Goal: Check status: Check status

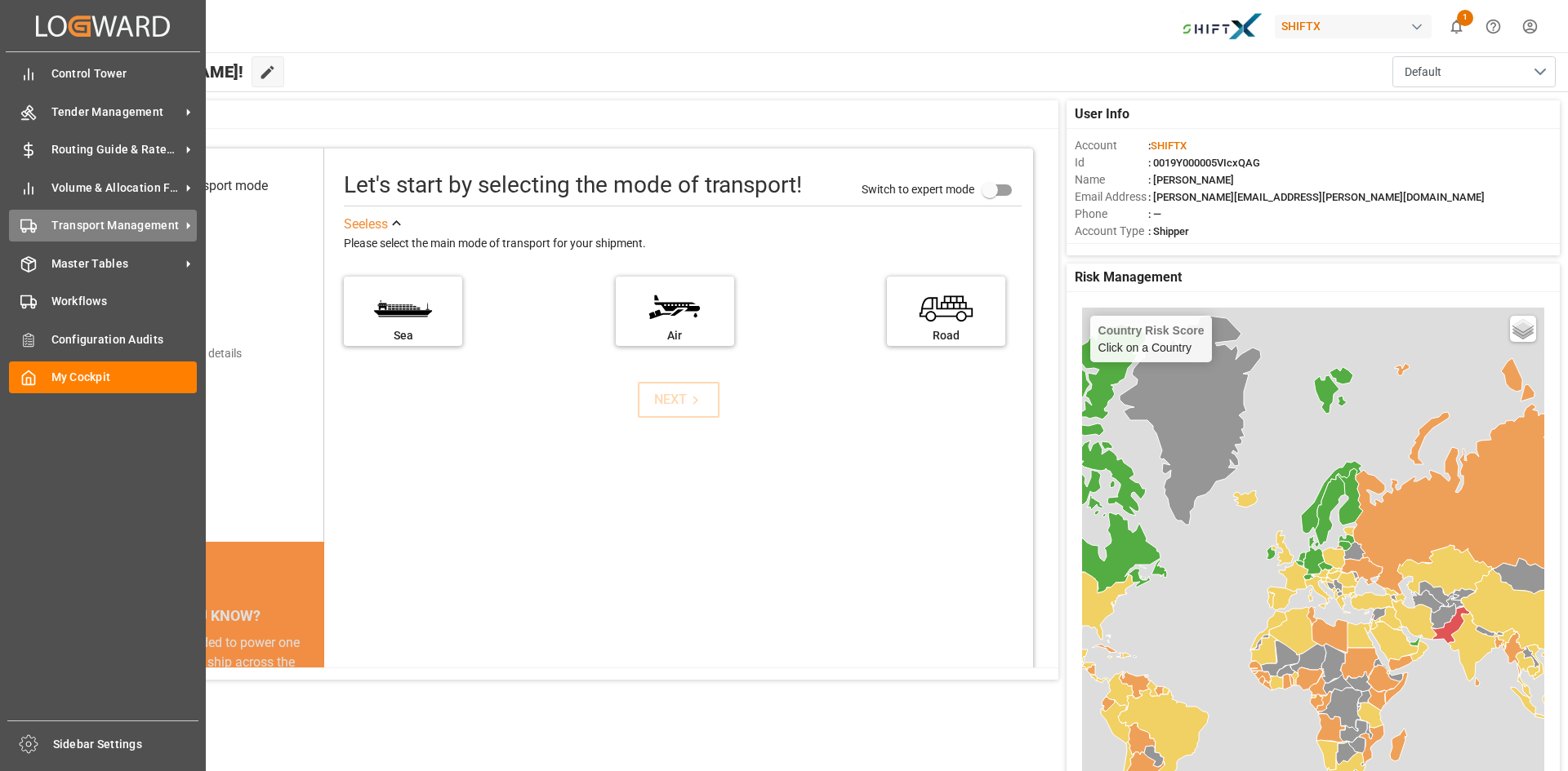
click at [79, 215] on div "Transport Management Transport Management" at bounding box center [103, 226] width 188 height 32
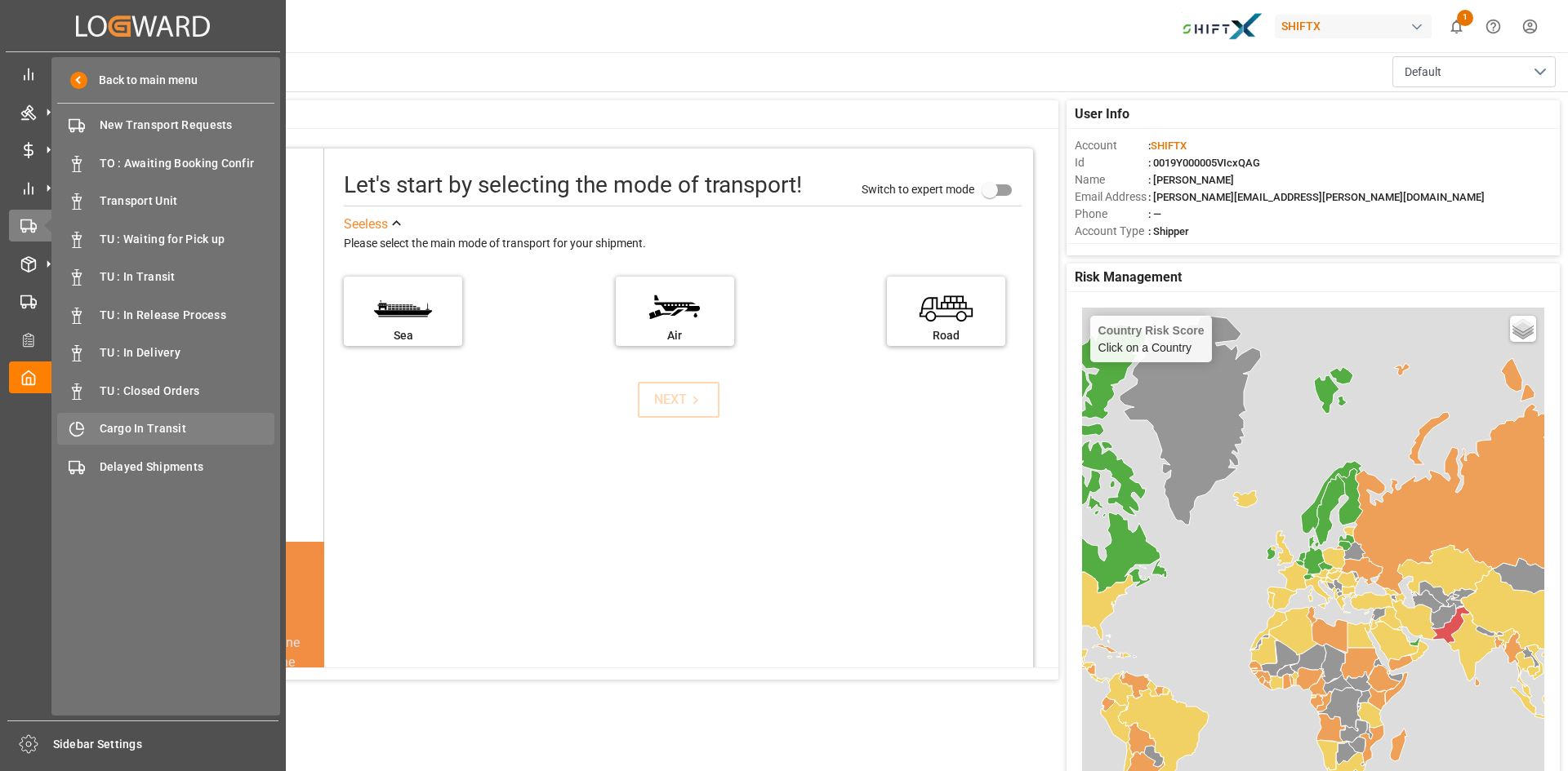
click at [130, 422] on span "Cargo In Transit" at bounding box center [188, 429] width 176 height 17
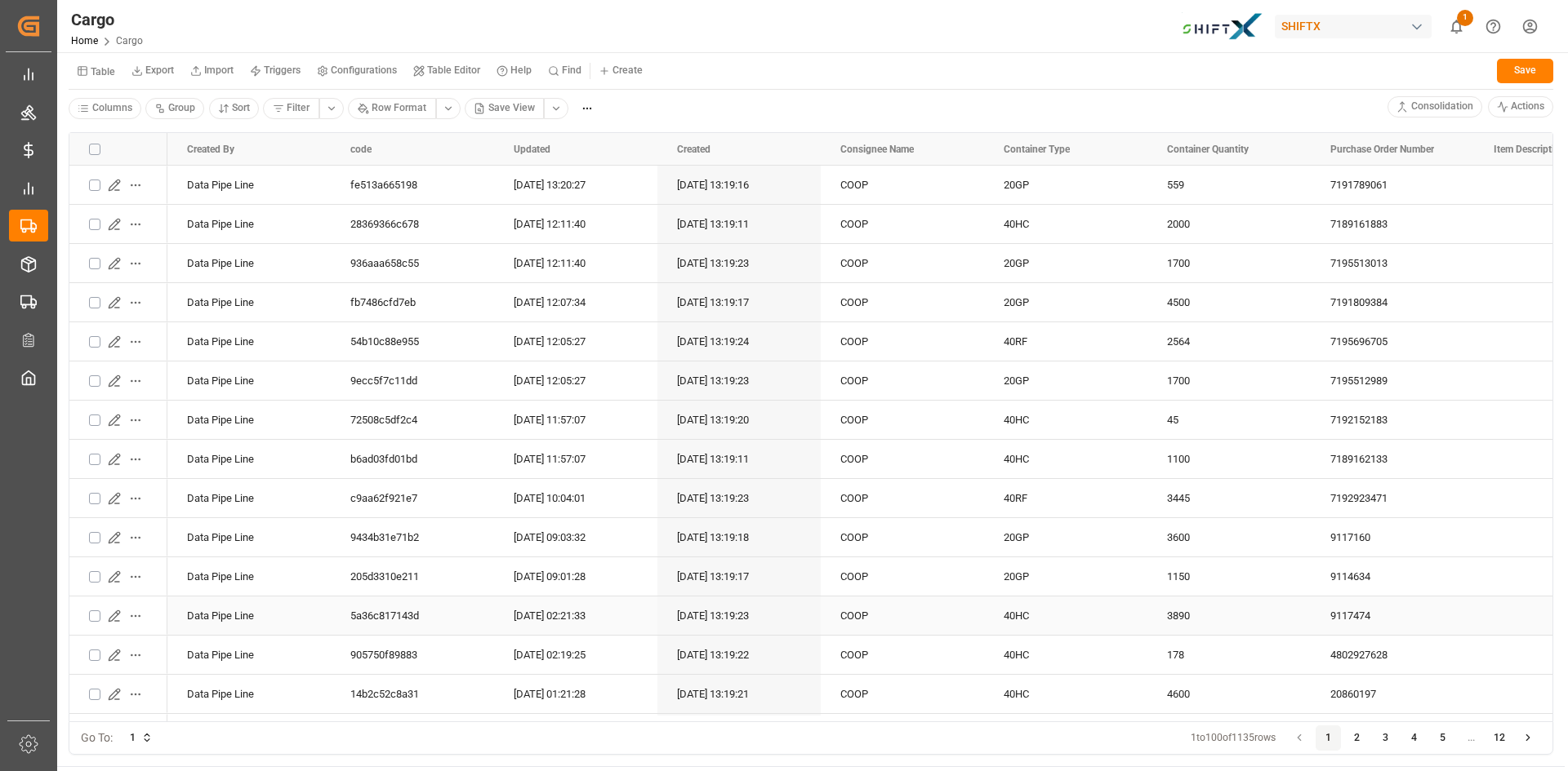
click at [107, 615] on icon "Press SPACE to select this row." at bounding box center [113, 615] width 13 height 13
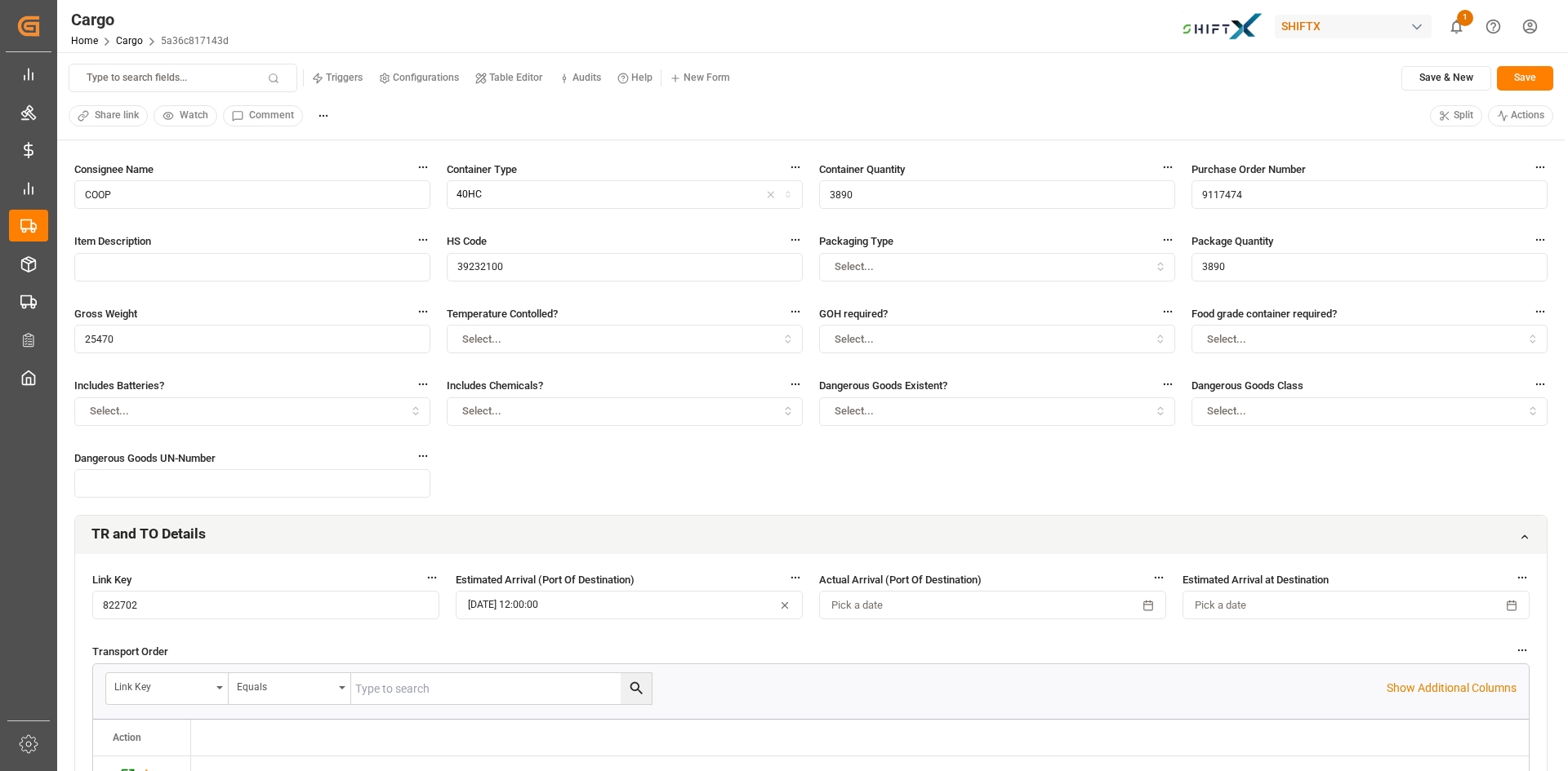
scroll to position [408, 0]
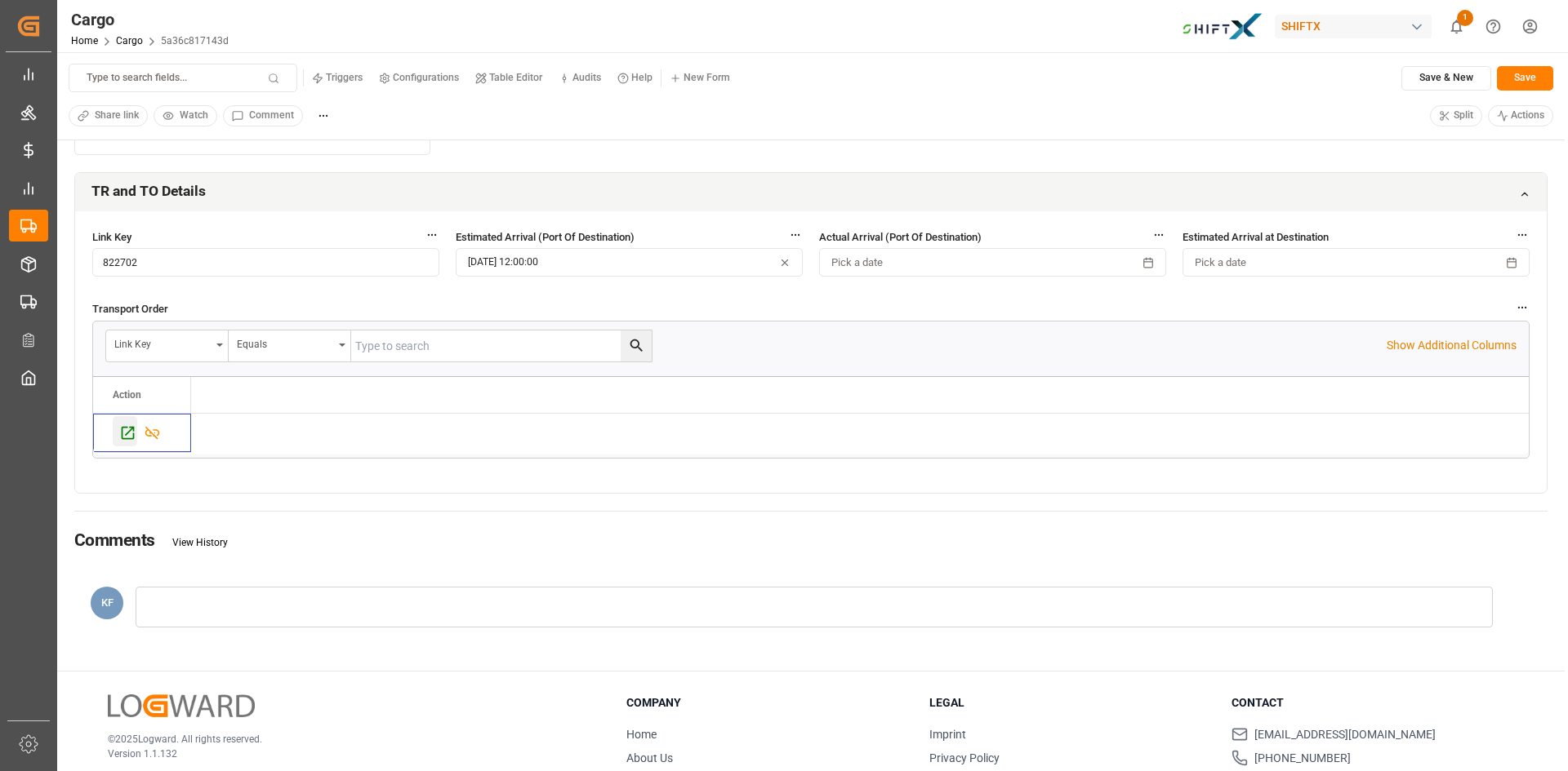
click at [127, 443] on div "Press SPACE to select this row." at bounding box center [124, 431] width 25 height 30
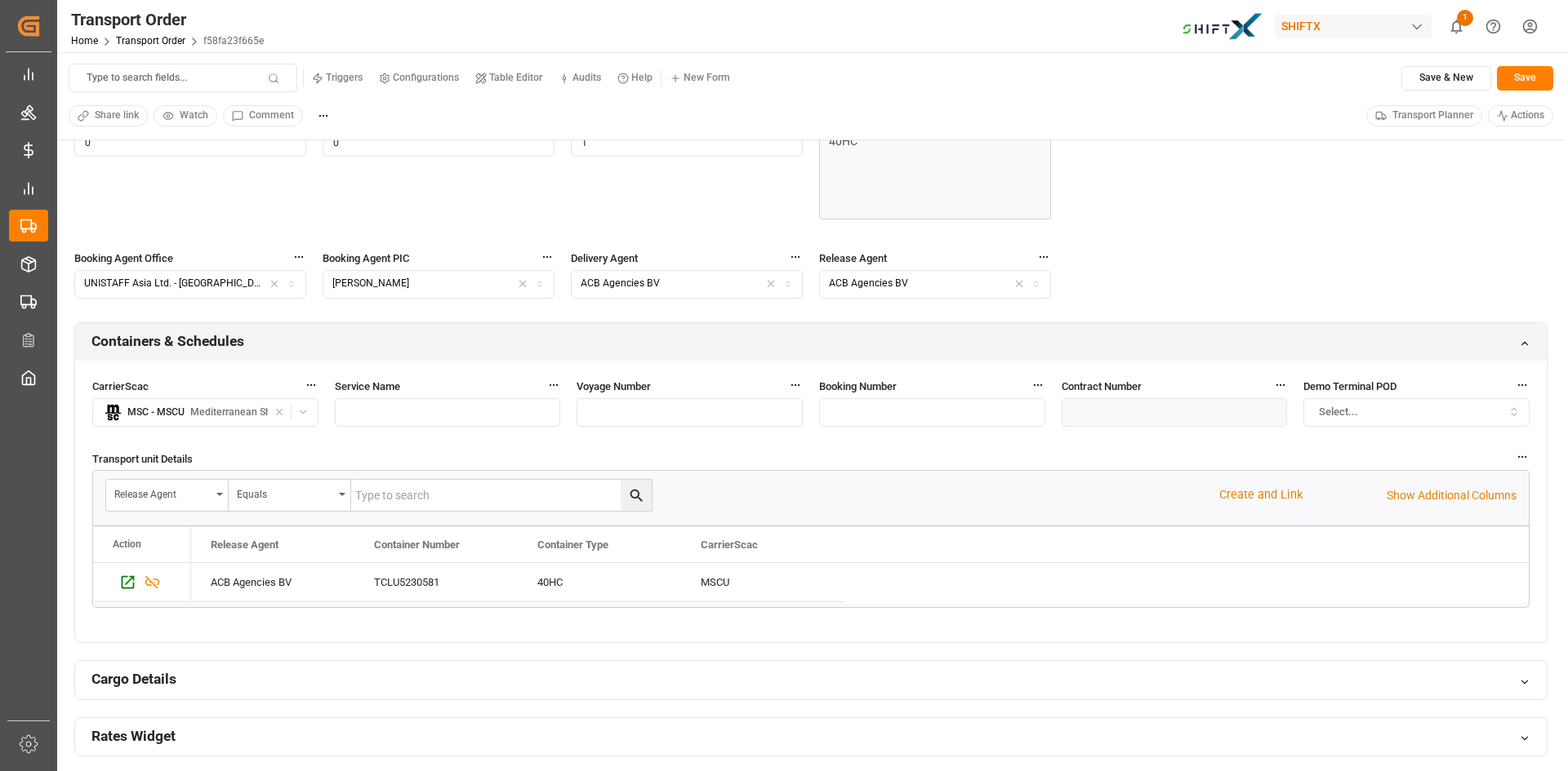
scroll to position [653, 0]
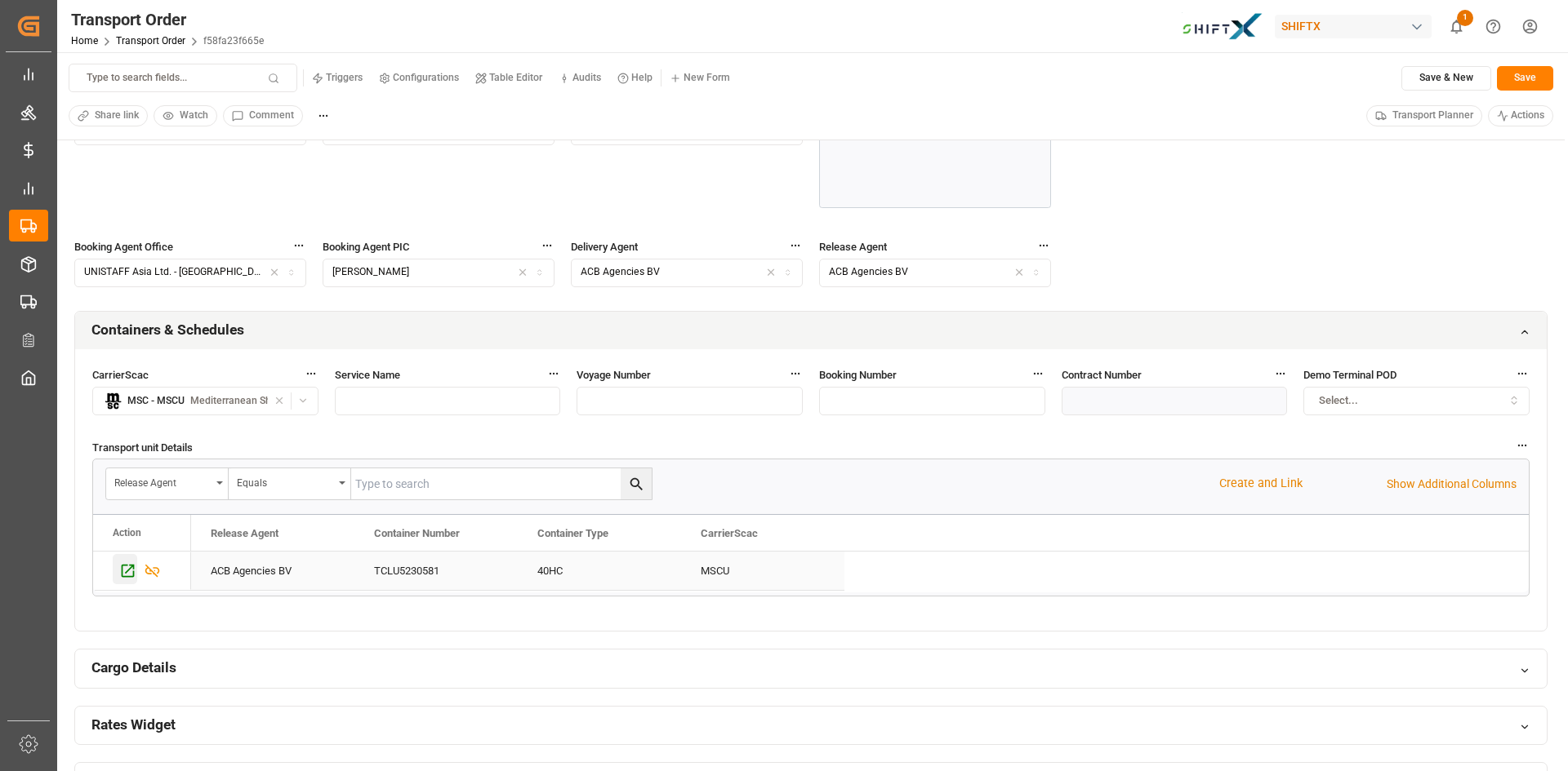
click at [130, 570] on icon "Press SPACE to select this row." at bounding box center [128, 571] width 17 height 17
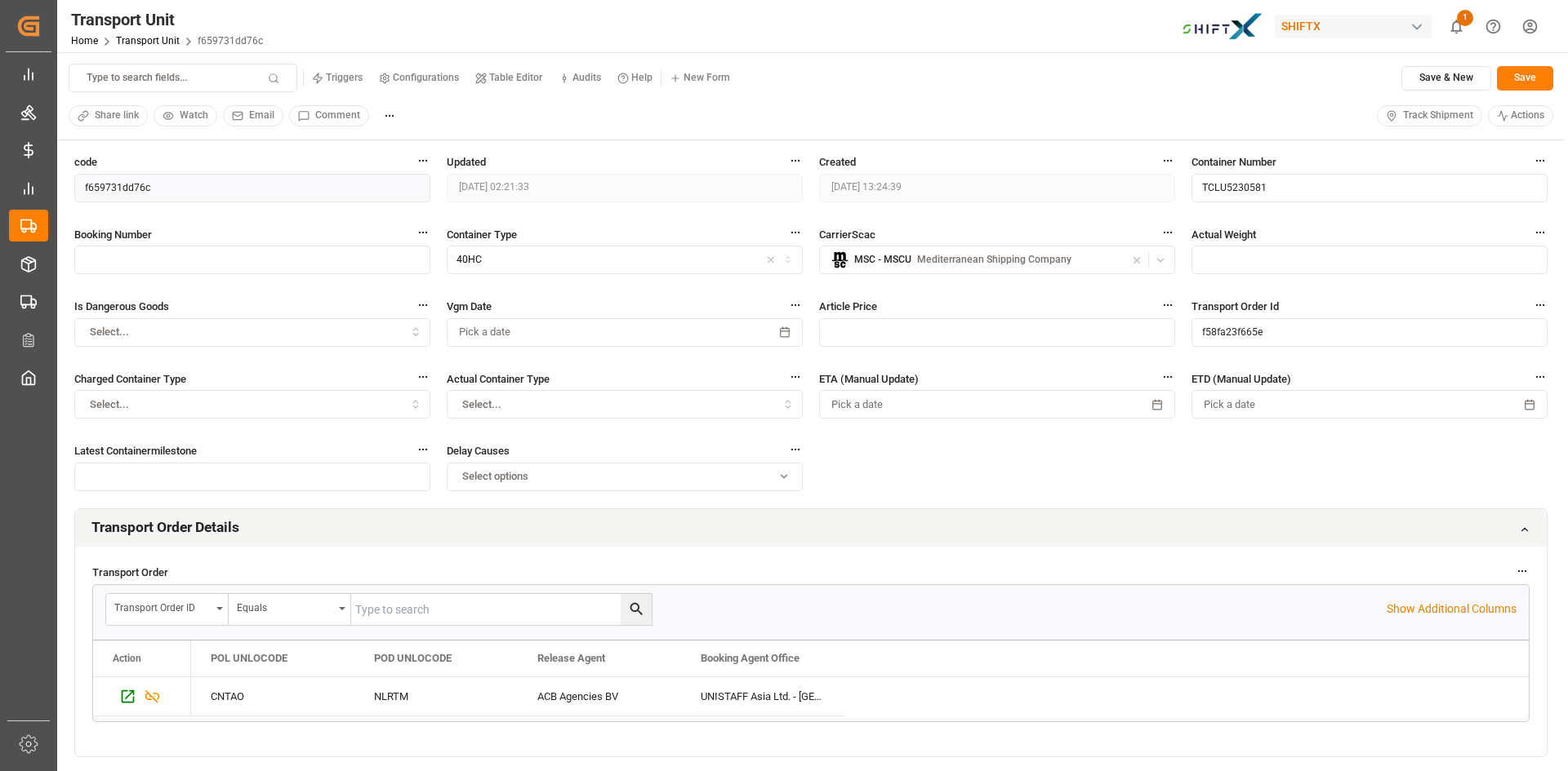
click at [1436, 110] on span "Track Shipment" at bounding box center [1438, 115] width 70 height 14
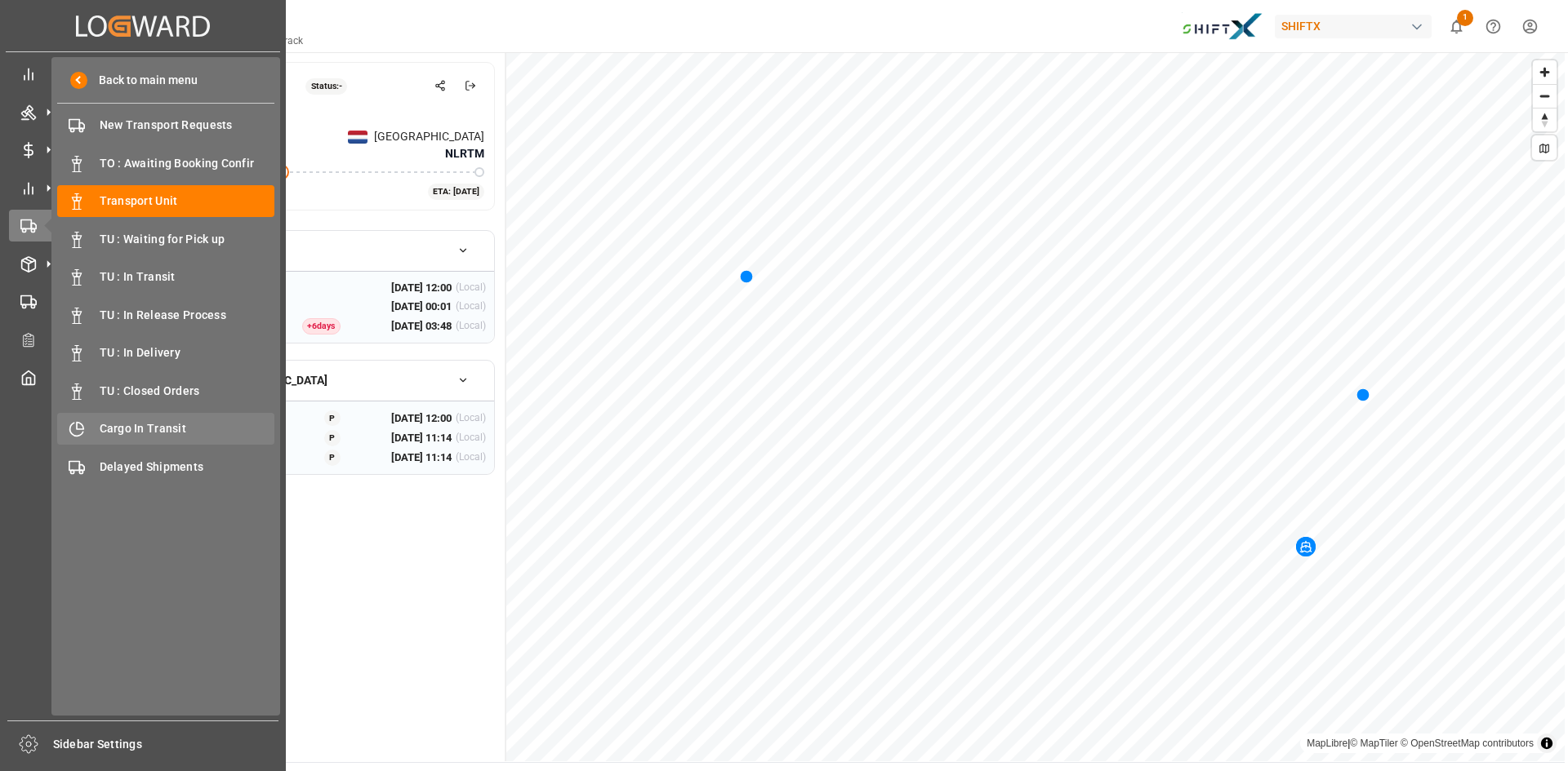
click at [142, 414] on div "Cargo In Transit Cargo In Transit" at bounding box center [166, 429] width 217 height 32
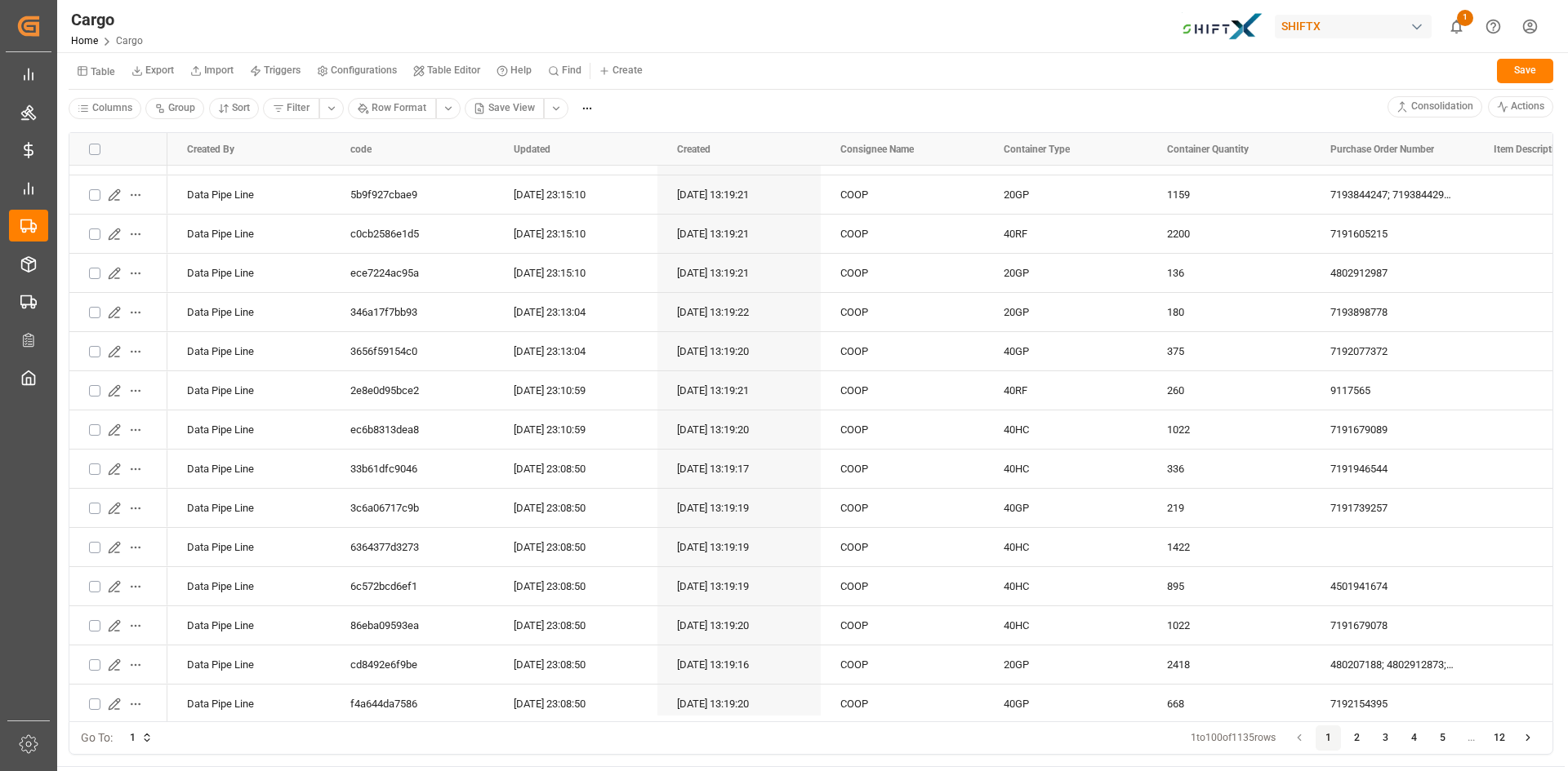
scroll to position [3184, 0]
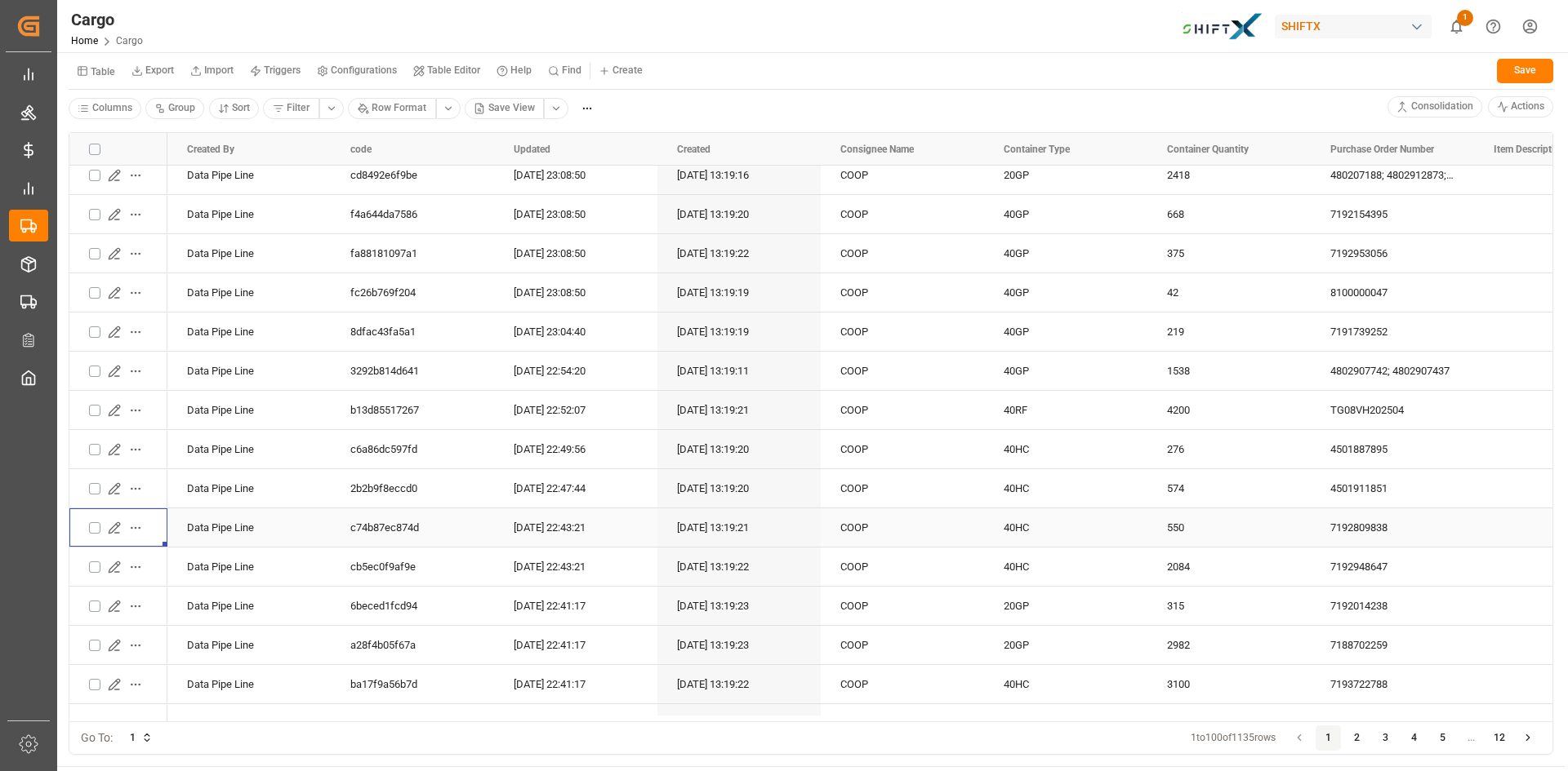
click at [107, 528] on icon "Press SPACE to select this row." at bounding box center [113, 528] width 13 height 13
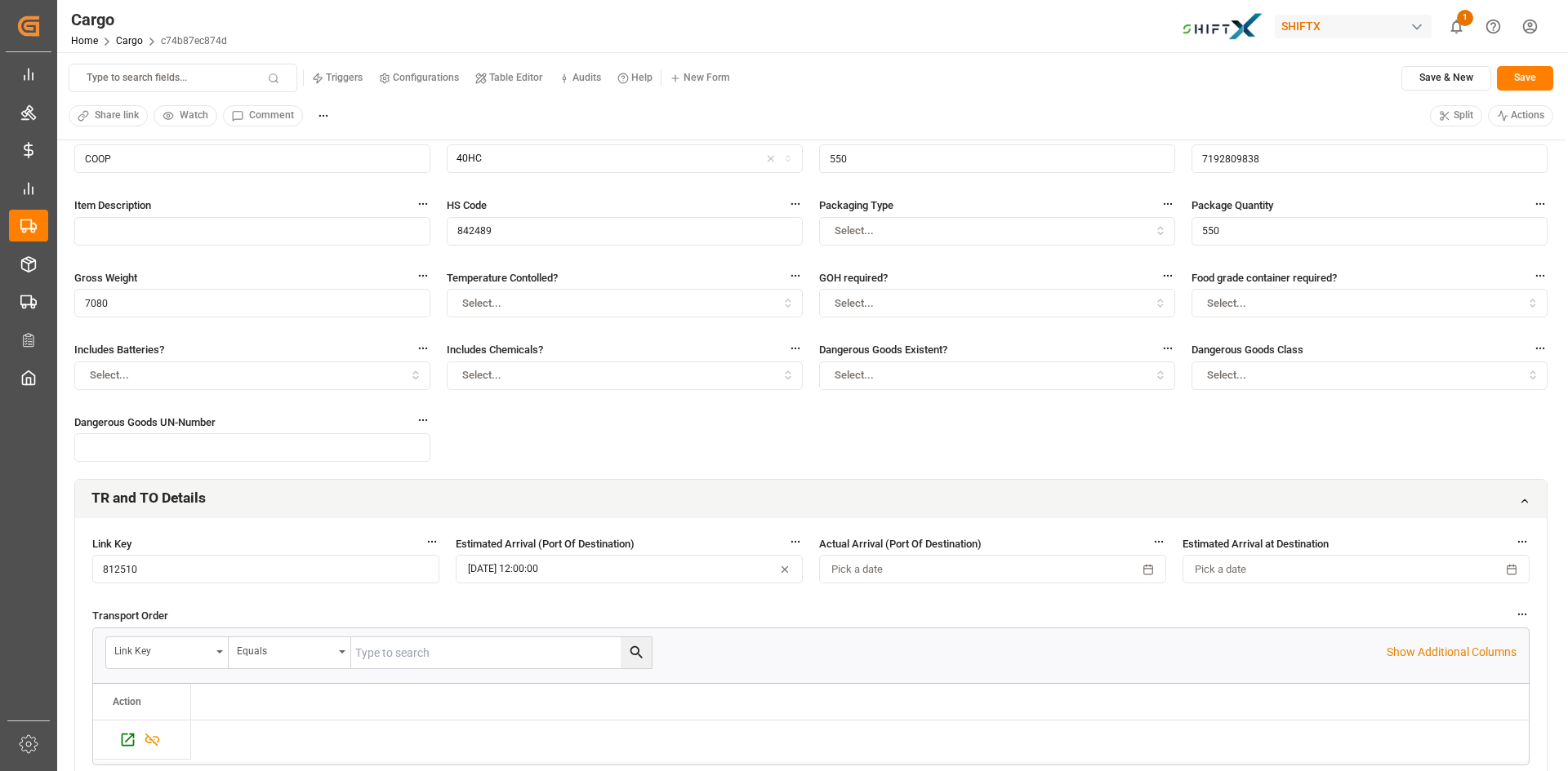
scroll to position [489, 0]
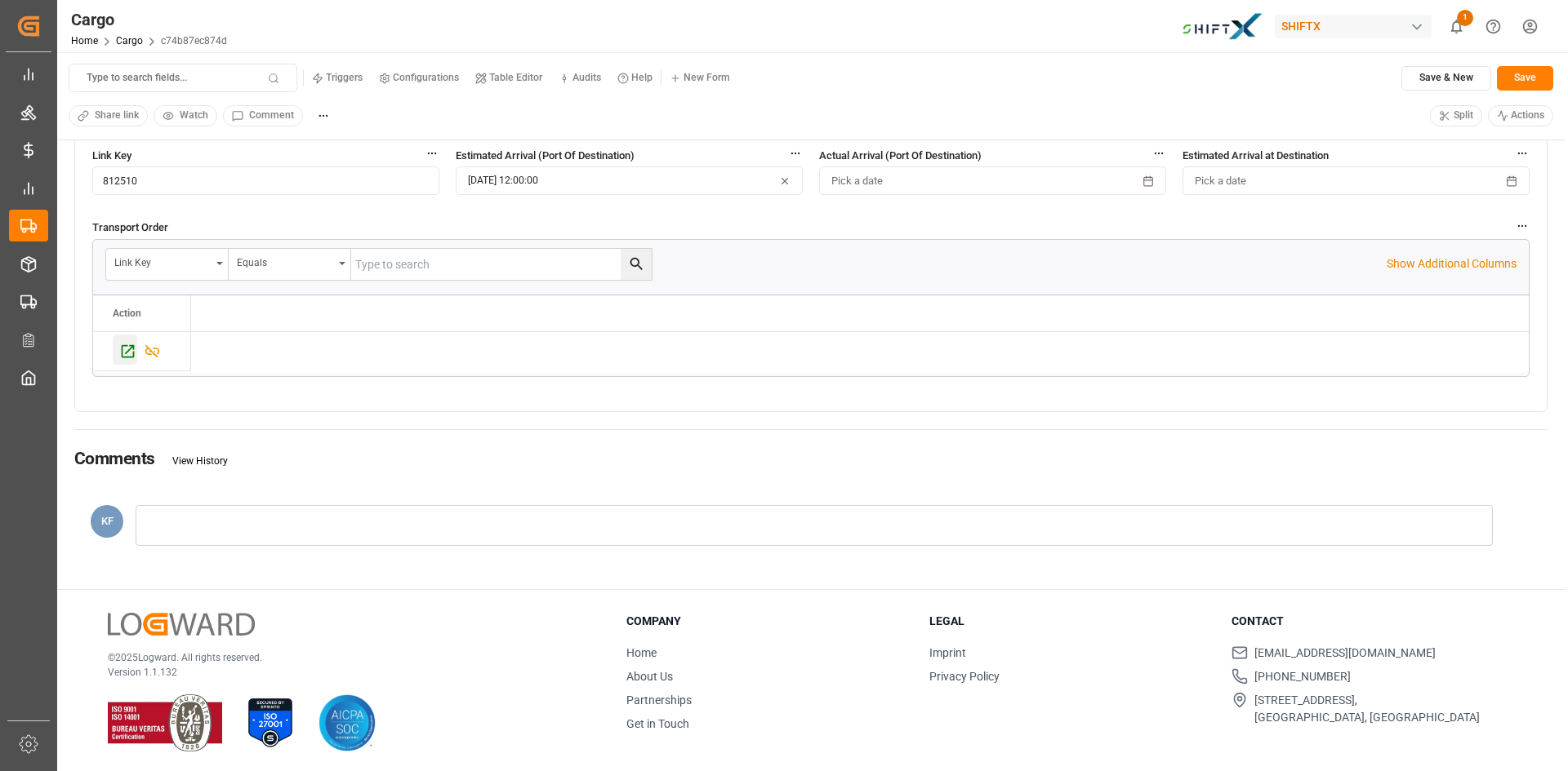
click at [133, 346] on icon "Press SPACE to select this row." at bounding box center [128, 350] width 13 height 13
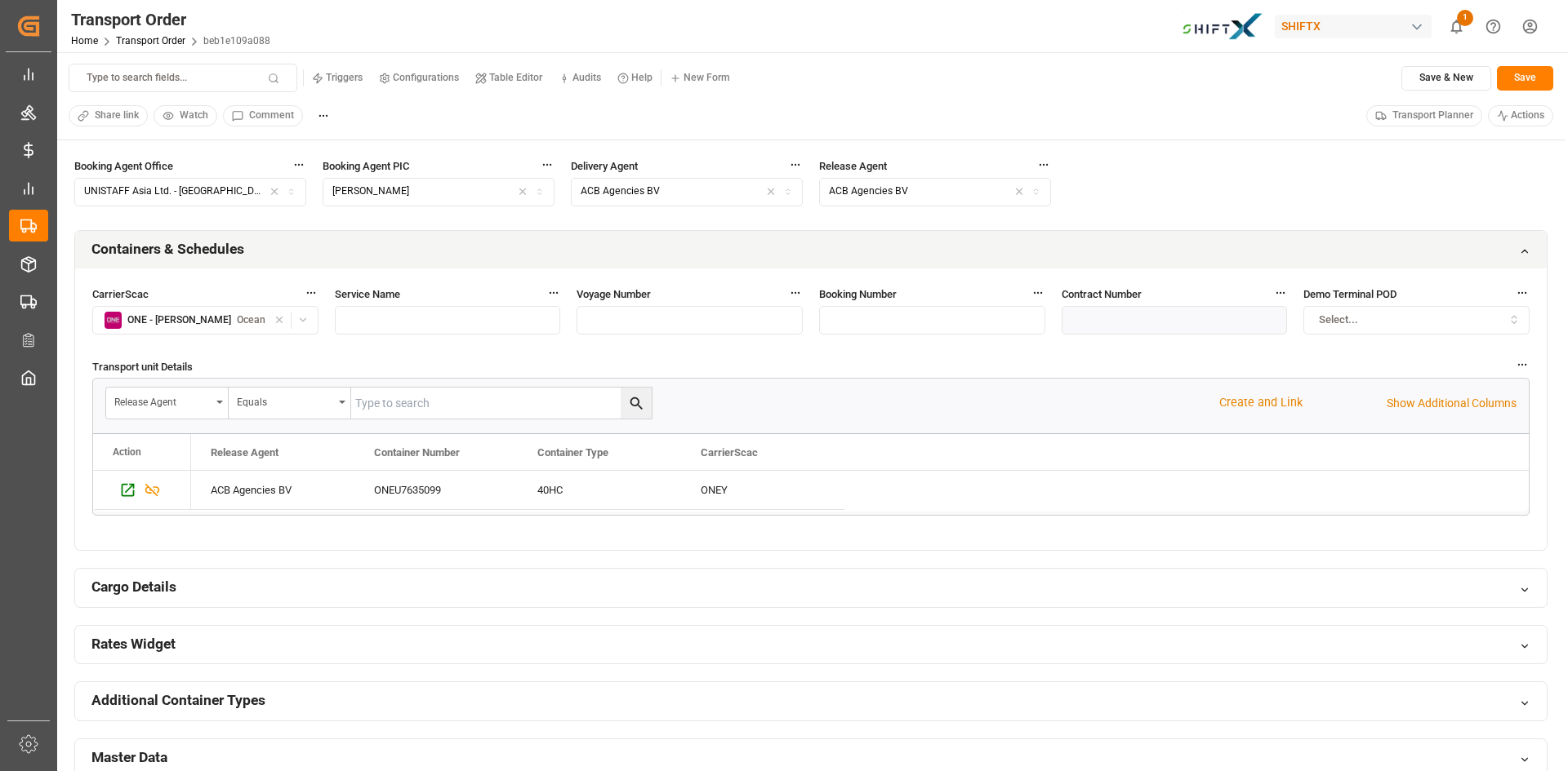
scroll to position [735, 0]
click at [122, 489] on icon "Press SPACE to select this row." at bounding box center [128, 489] width 13 height 13
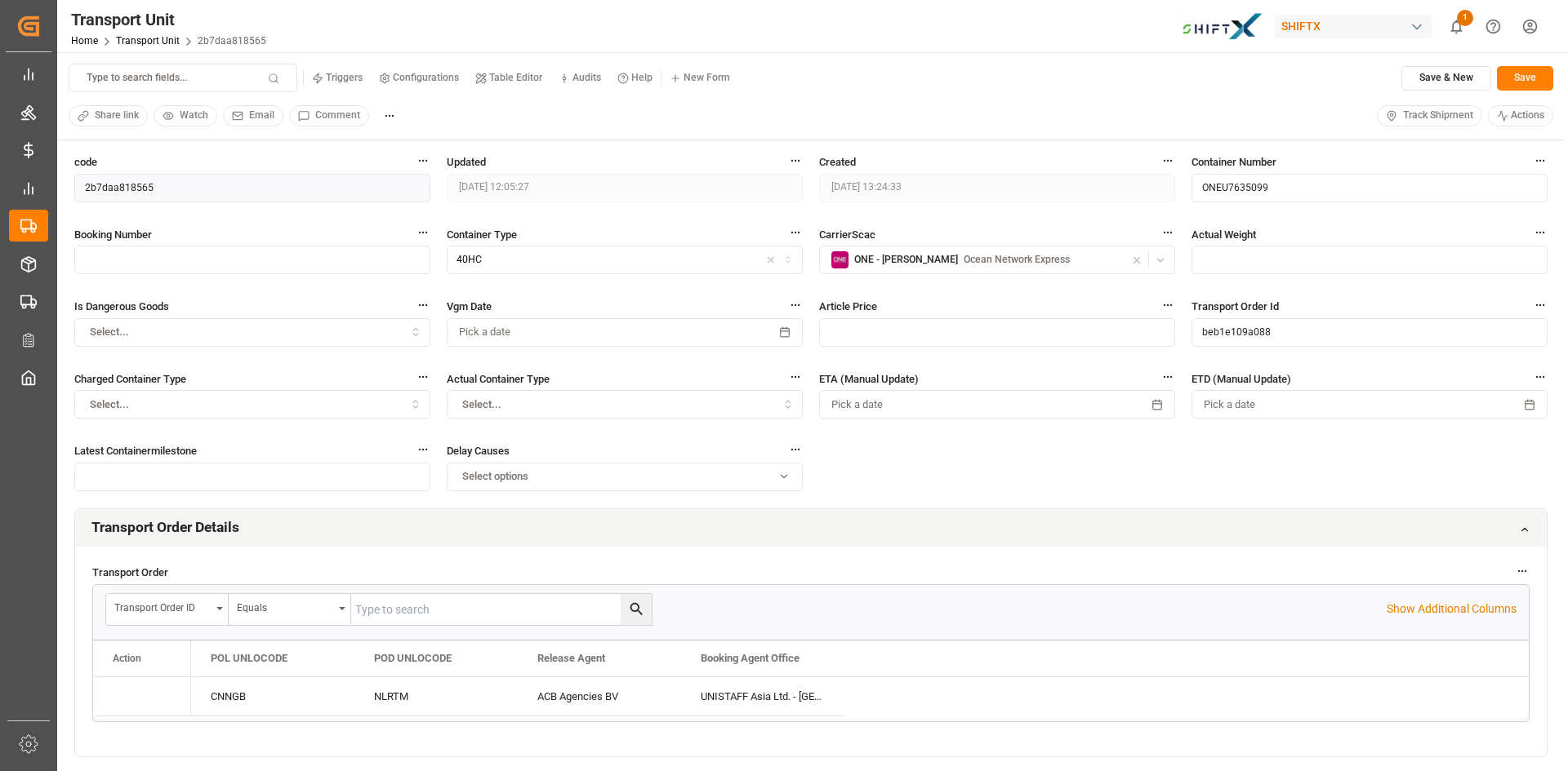
click at [1424, 121] on span "Track Shipment" at bounding box center [1438, 115] width 70 height 14
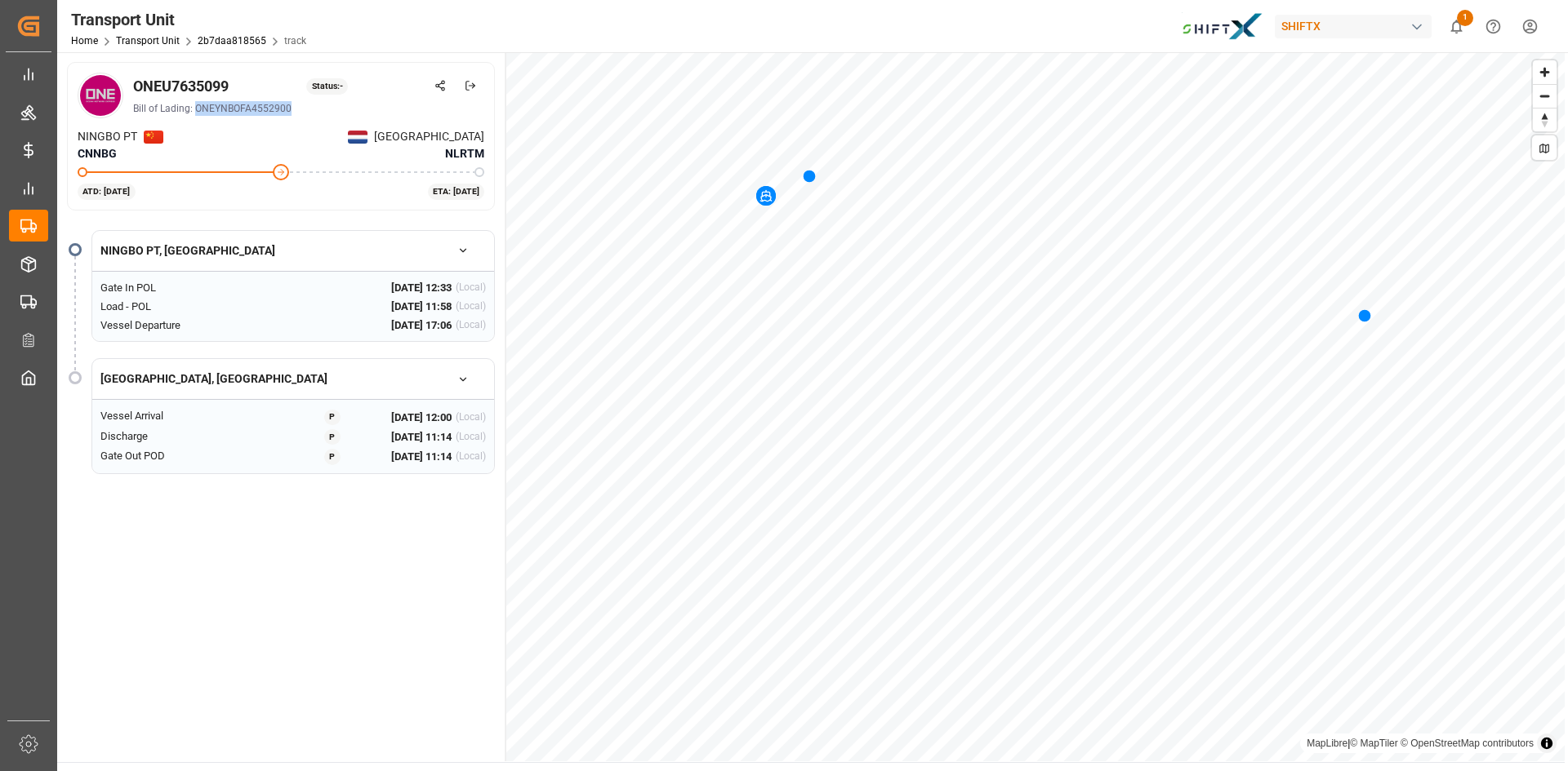
drag, startPoint x: 195, startPoint y: 108, endPoint x: 291, endPoint y: 107, distance: 96.0
click at [291, 107] on div "Bill of Lading: ONEYNBOFA4552900" at bounding box center [308, 108] width 351 height 14
copy div "ONEYNBOFA4552900"
click at [212, 107] on div "Bill of Lading: ONEYNBOFA4552900" at bounding box center [308, 108] width 351 height 14
drag, startPoint x: 131, startPoint y: 85, endPoint x: 233, endPoint y: 83, distance: 102.0
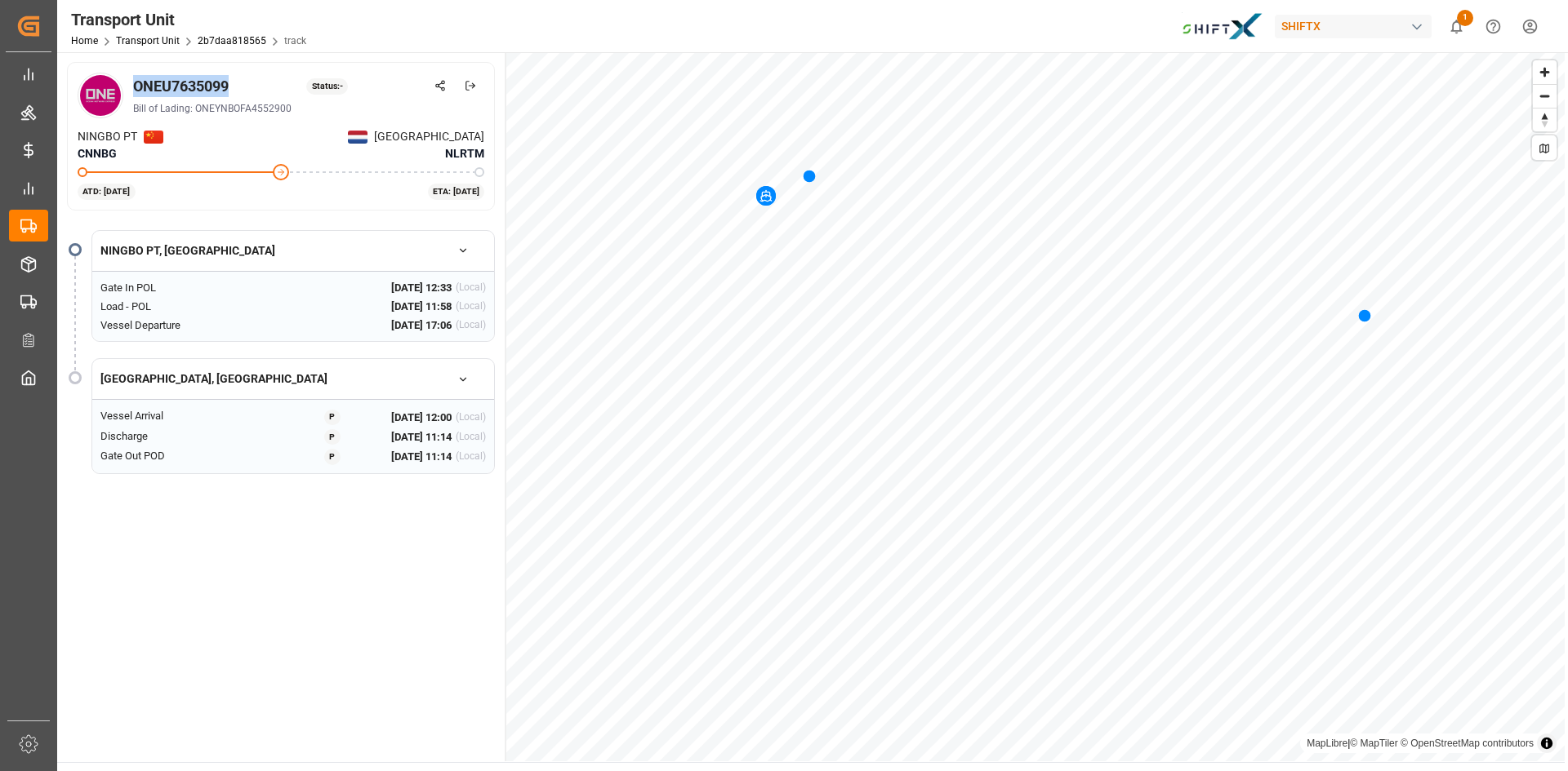
click at [233, 83] on div "ONEU7635099 Status: - Bill of Lading: ONEYNBOFA4552900" at bounding box center [281, 96] width 407 height 46
copy div "ONEU7635099"
click at [236, 585] on div "ONEU7635099 Status: - Bill of Lading: ONEYNBOFA4552900 NINGBO PT CNNBG ROTTERDA…" at bounding box center [282, 407] width 449 height 709
click at [465, 248] on icon "button" at bounding box center [463, 251] width 12 height 12
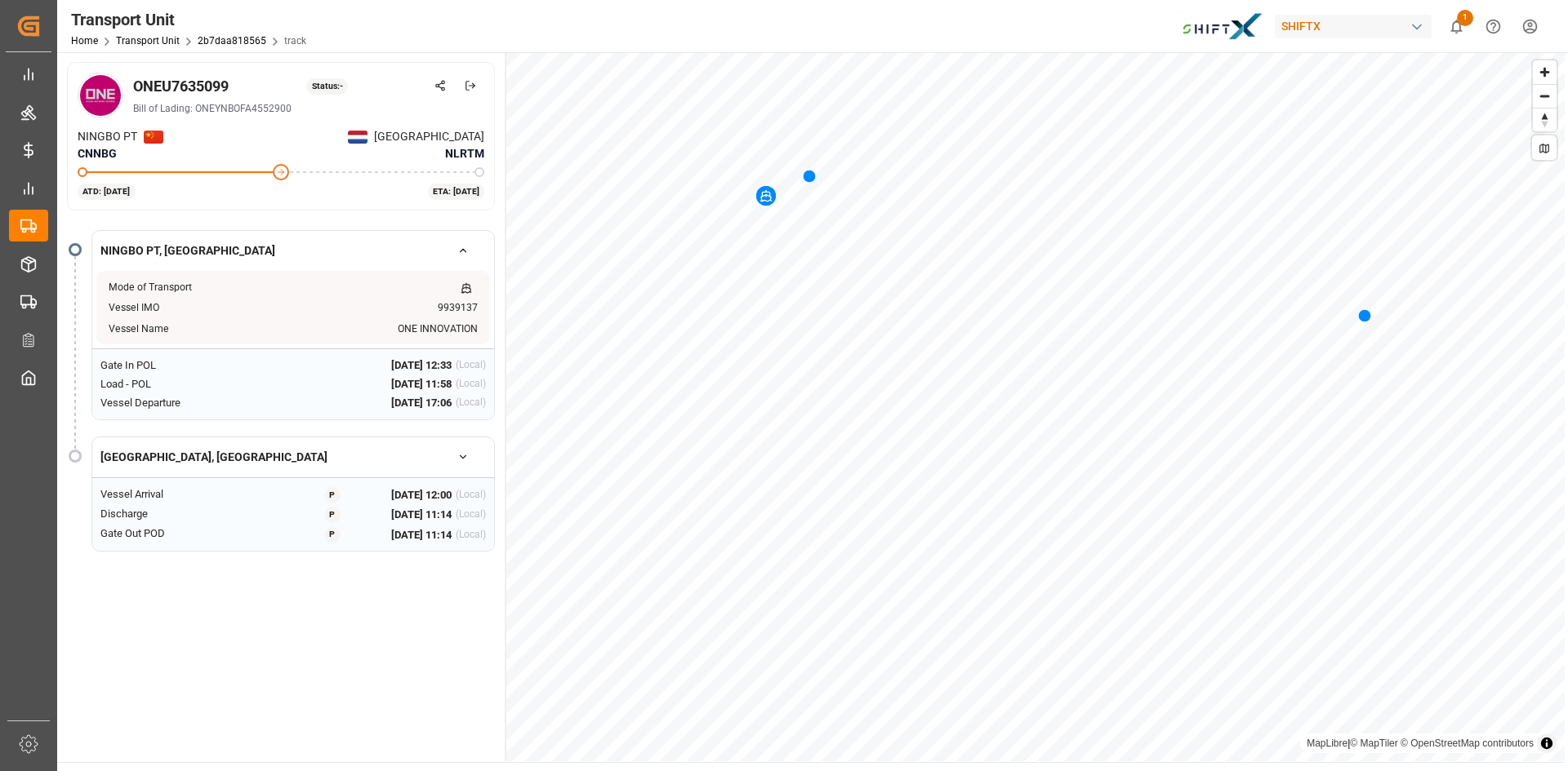
click at [465, 248] on icon "button" at bounding box center [463, 251] width 12 height 12
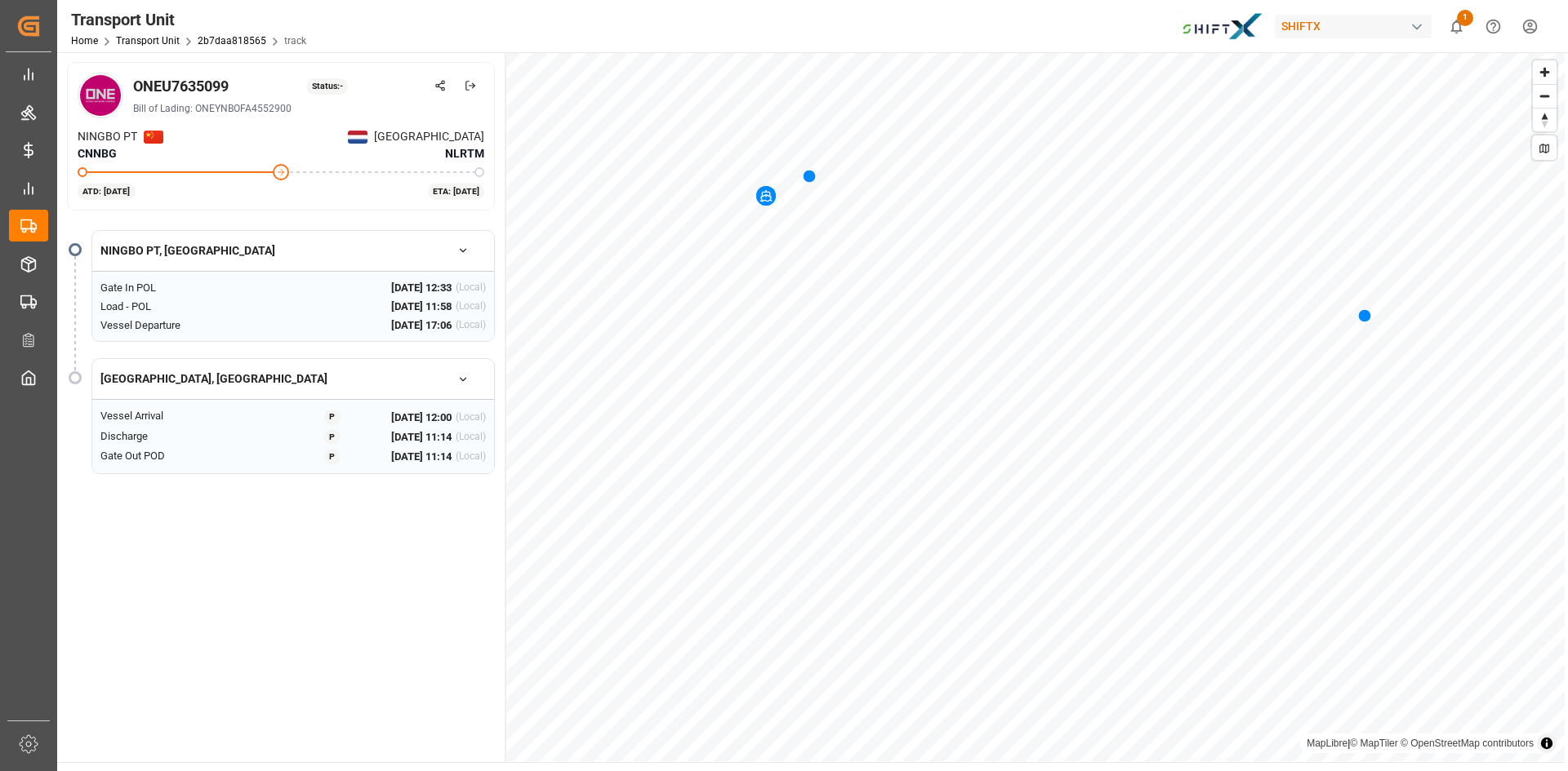
click at [462, 370] on button "button" at bounding box center [463, 380] width 46 height 29
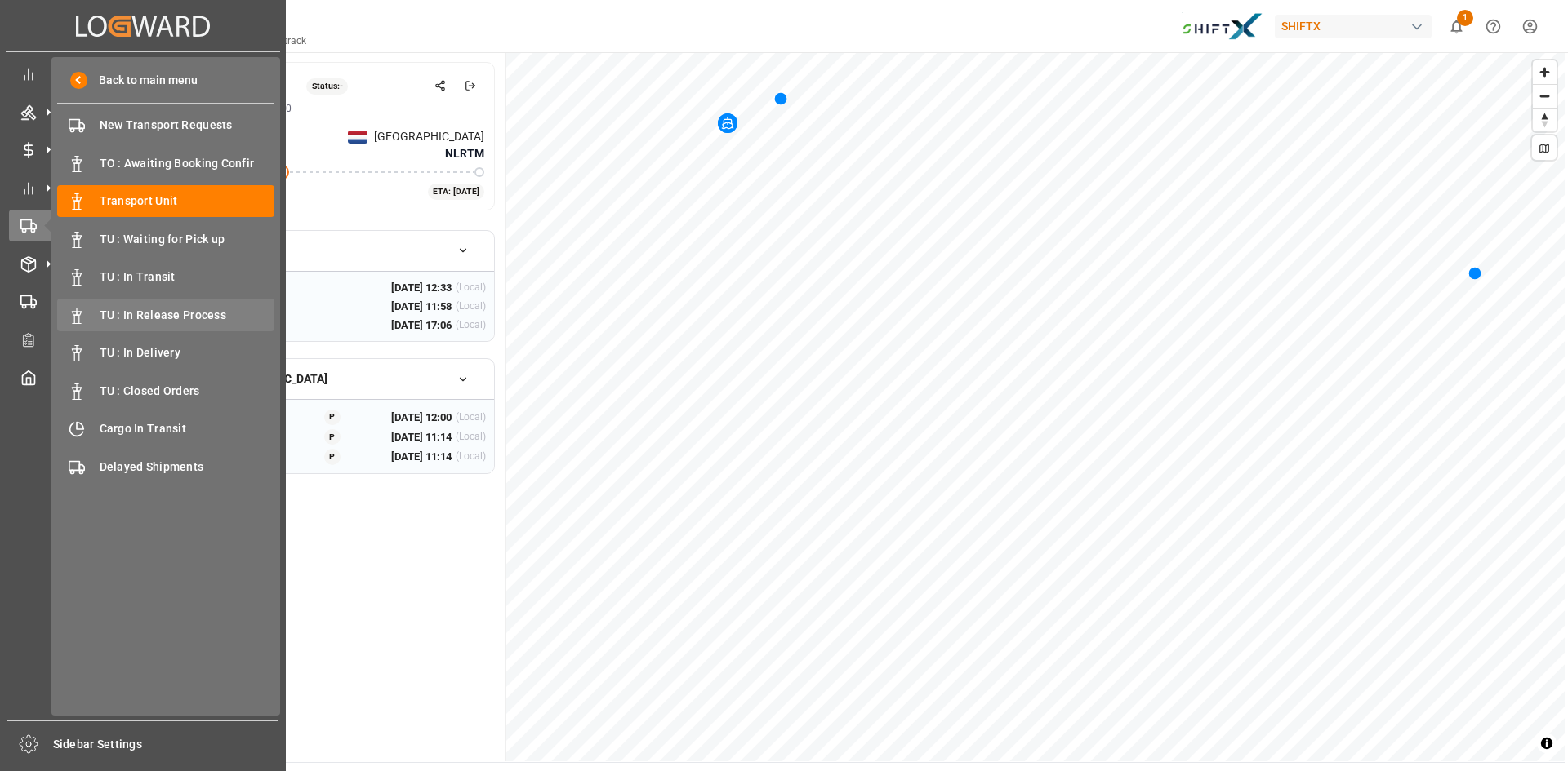
click at [150, 307] on span "TU : In Release Process" at bounding box center [188, 315] width 176 height 17
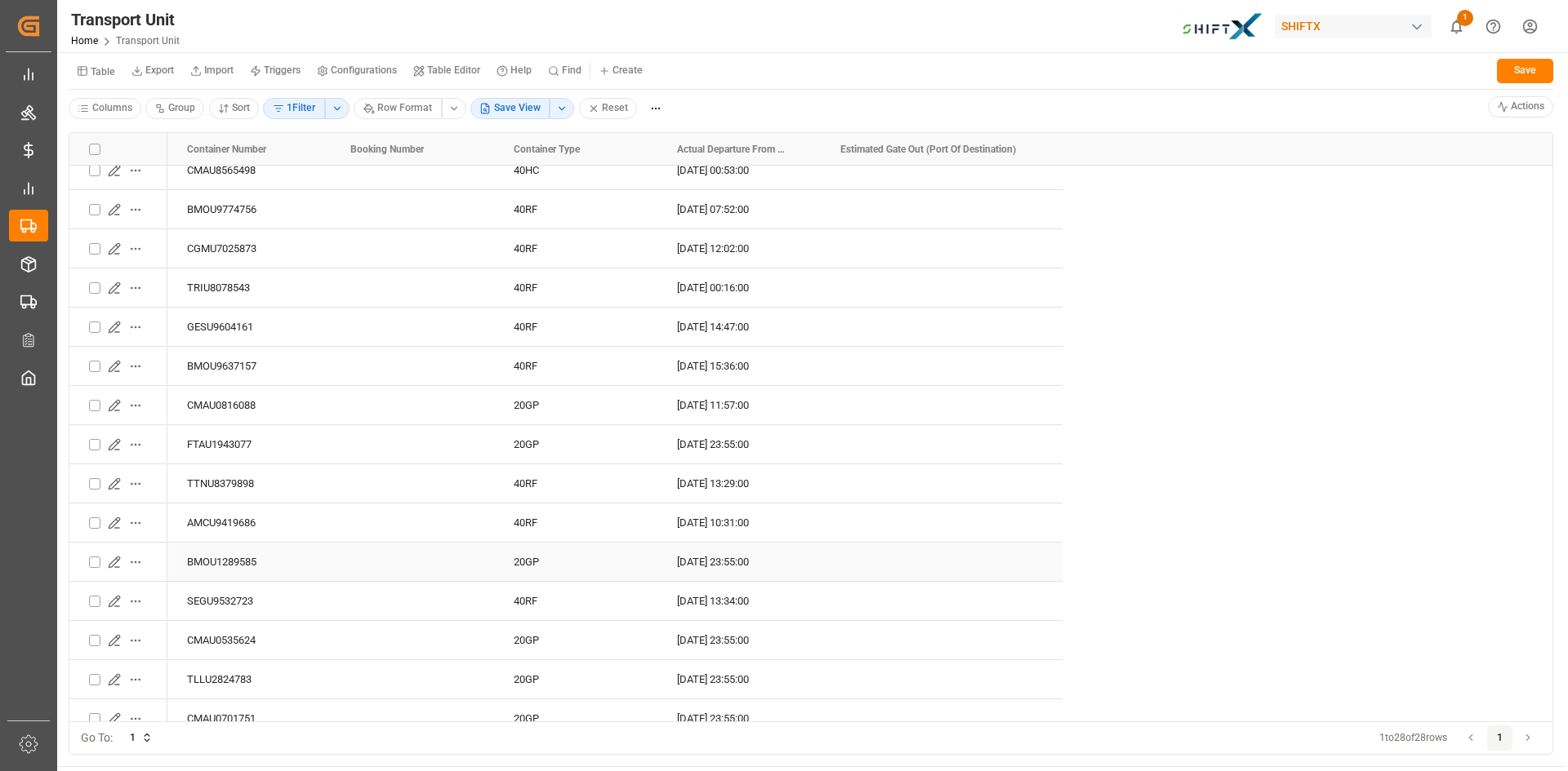
scroll to position [82, 0]
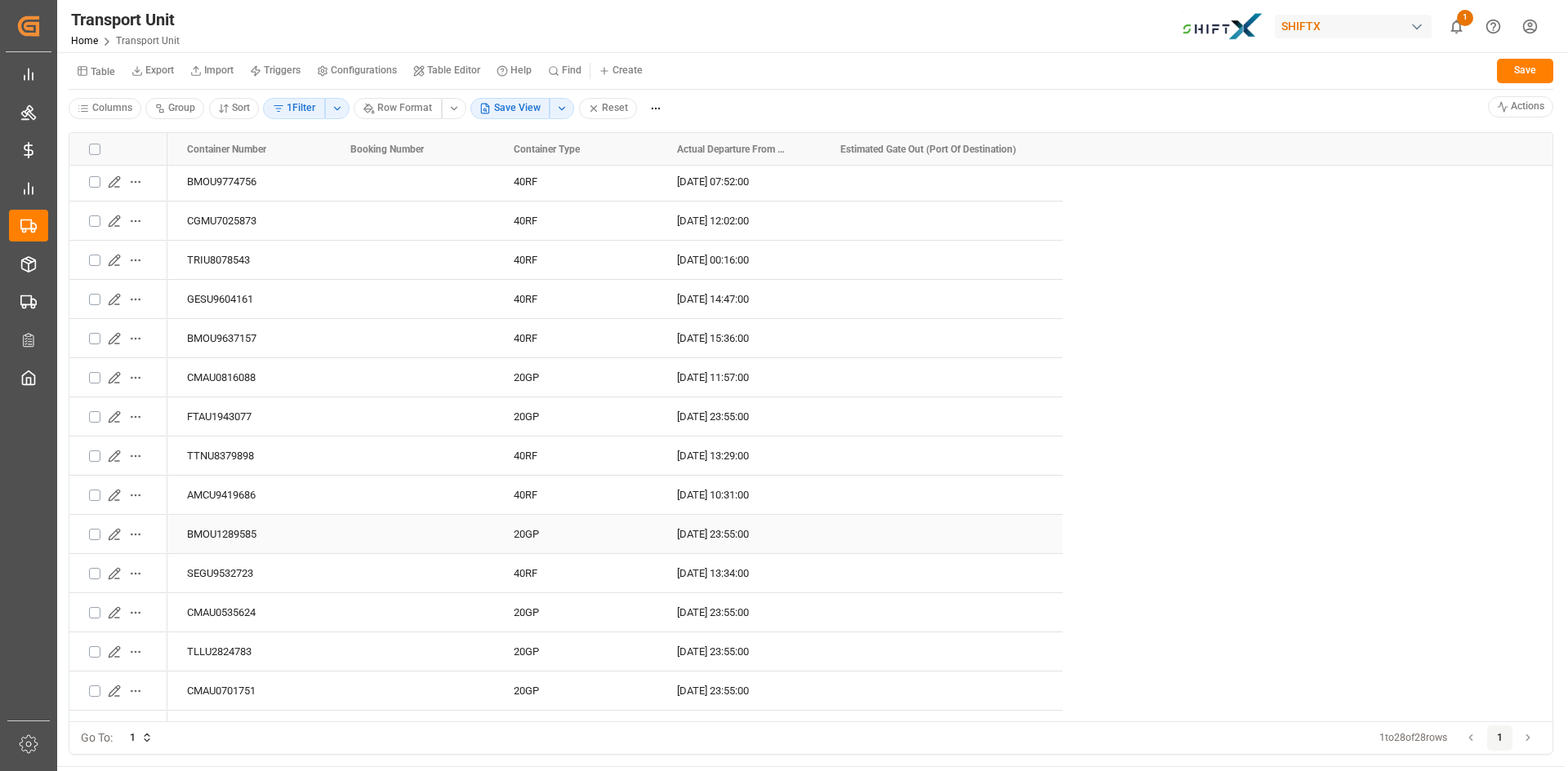
click at [114, 531] on icon "Press SPACE to select this row." at bounding box center [113, 534] width 13 height 13
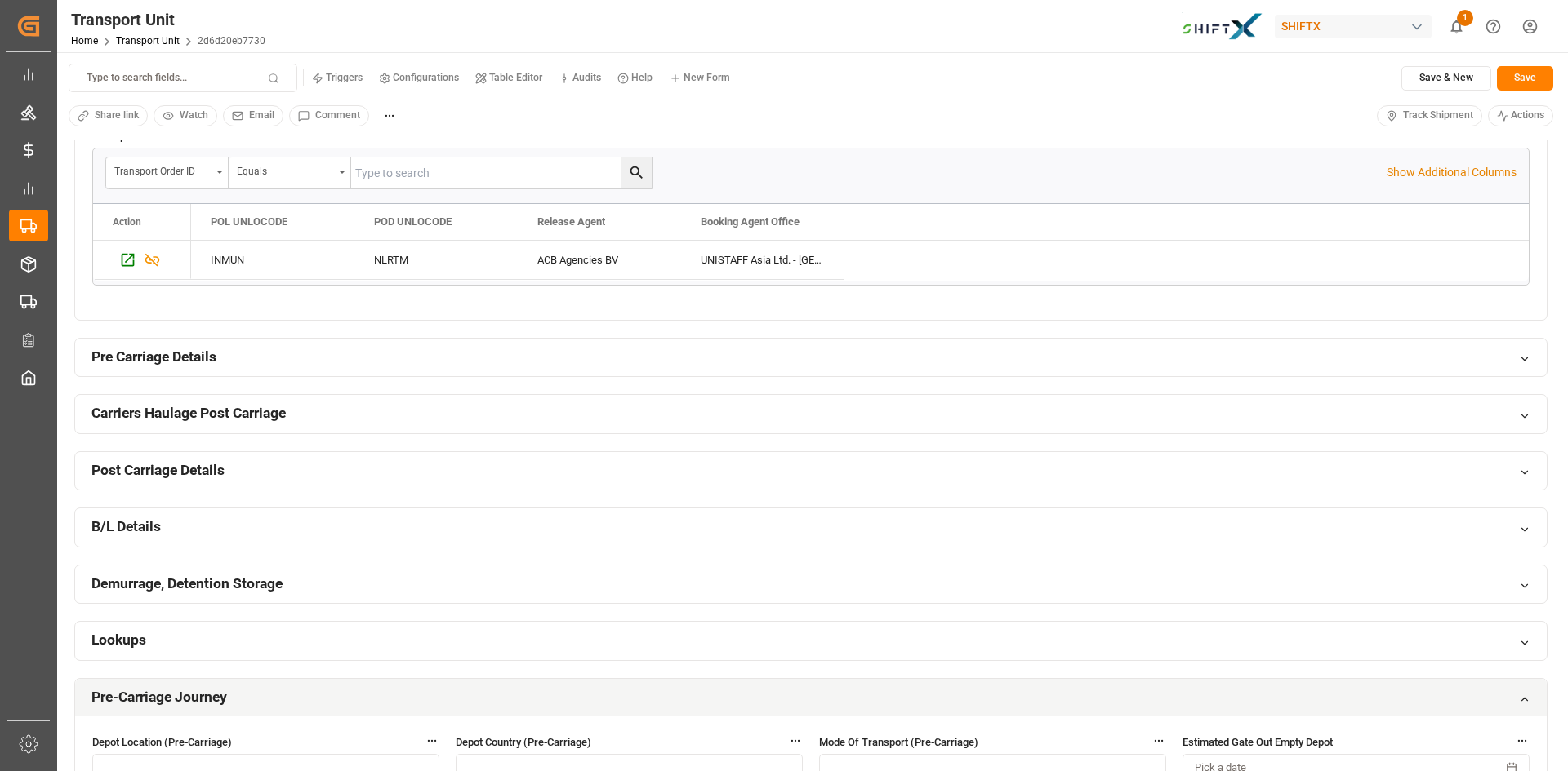
scroll to position [408, 0]
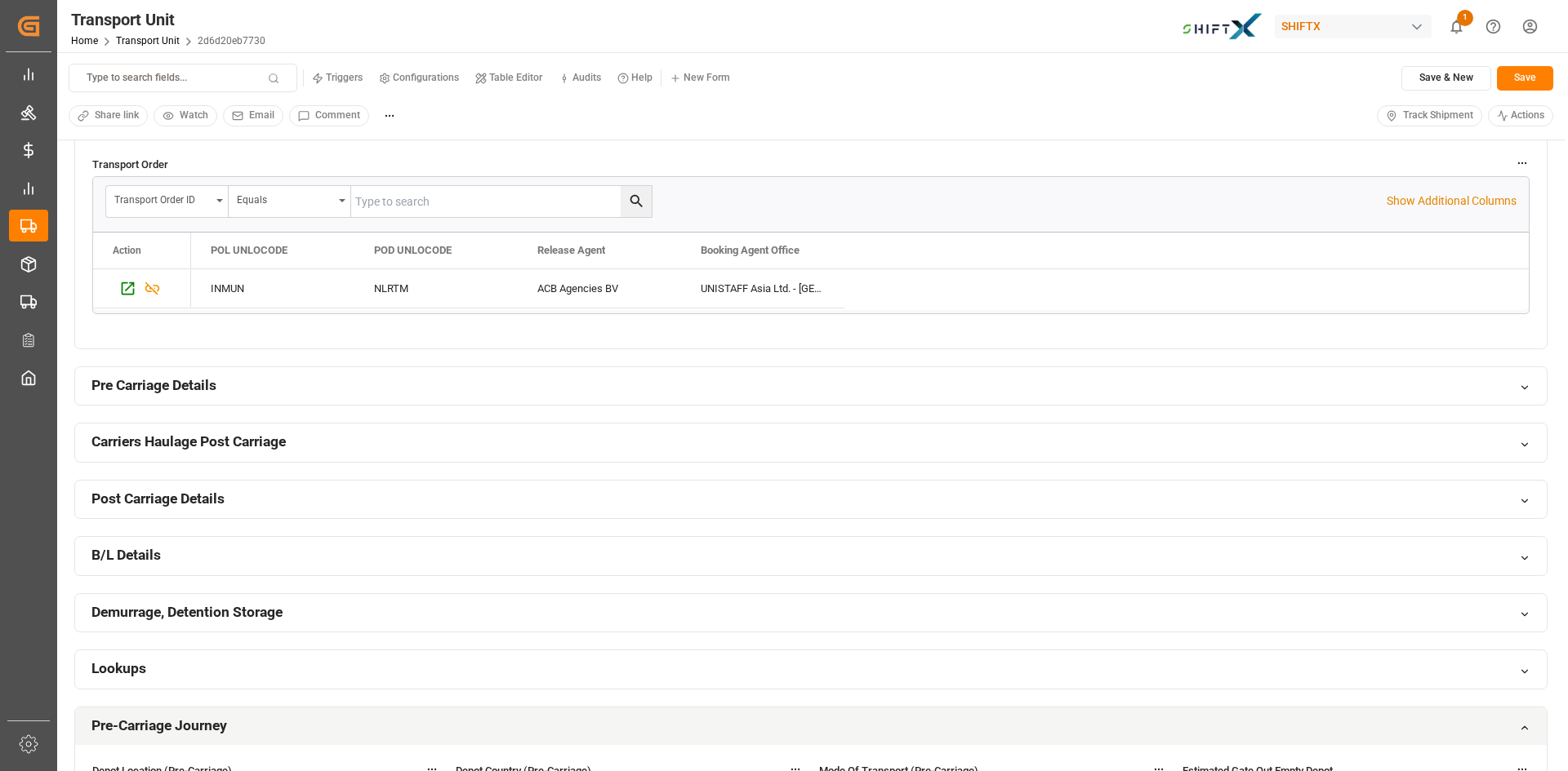
click at [280, 390] on div "Pre Carriage Details" at bounding box center [811, 386] width 1472 height 38
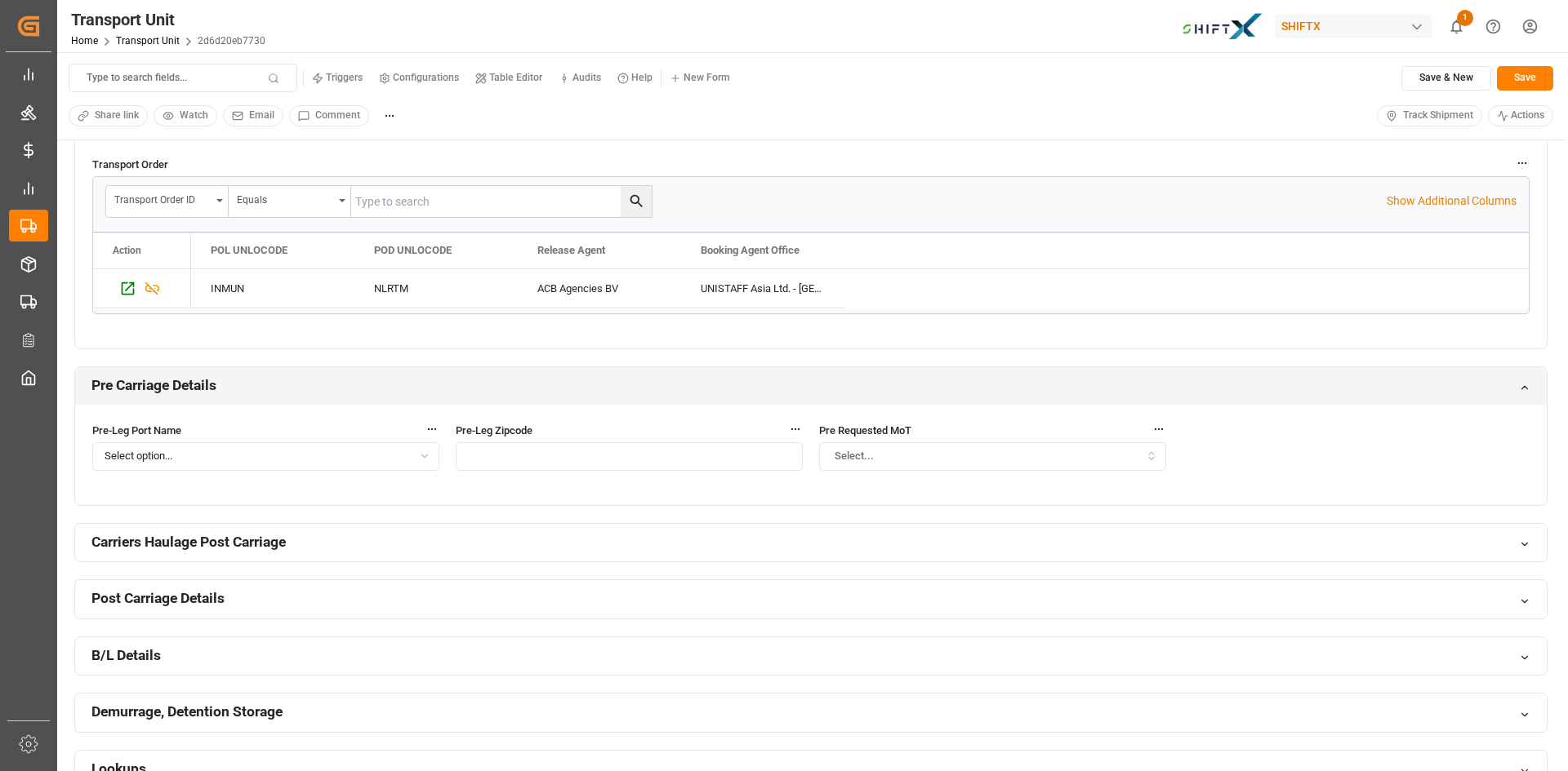
click at [280, 390] on div "Pre Carriage Details" at bounding box center [811, 386] width 1472 height 38
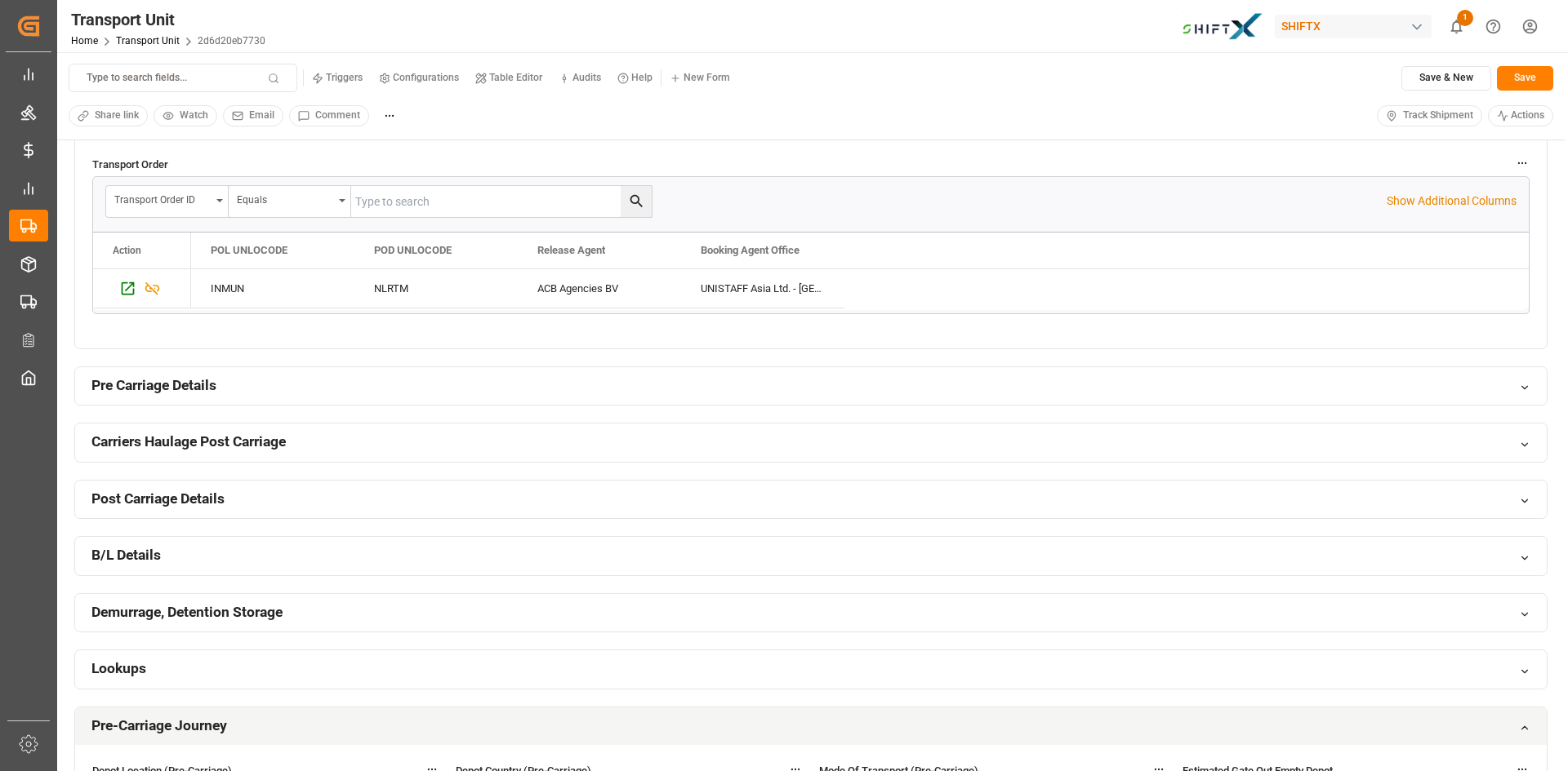
click at [250, 502] on div "Post Carriage Details" at bounding box center [811, 500] width 1472 height 38
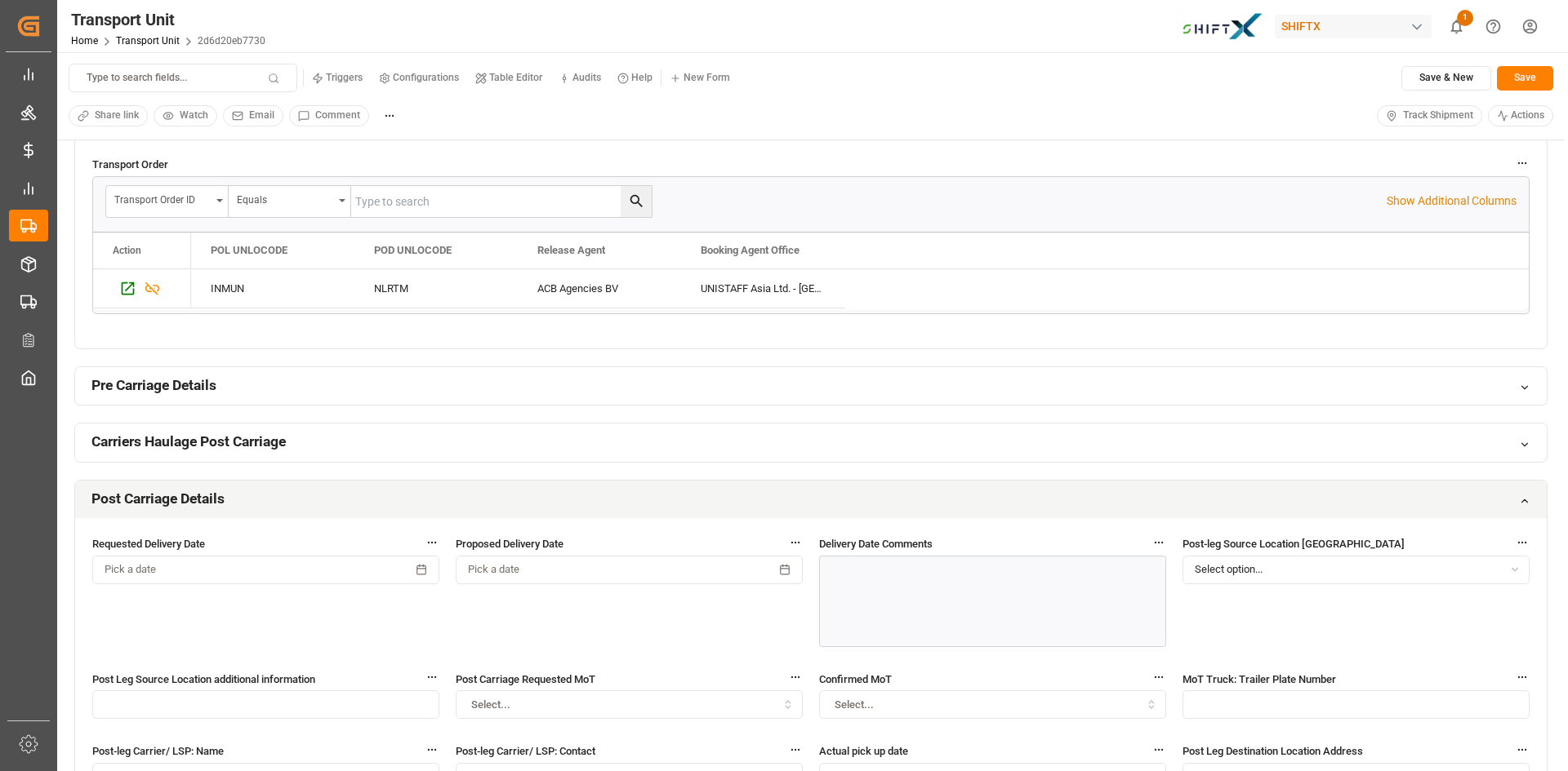
click at [260, 487] on div "Post Carriage Details" at bounding box center [811, 500] width 1472 height 38
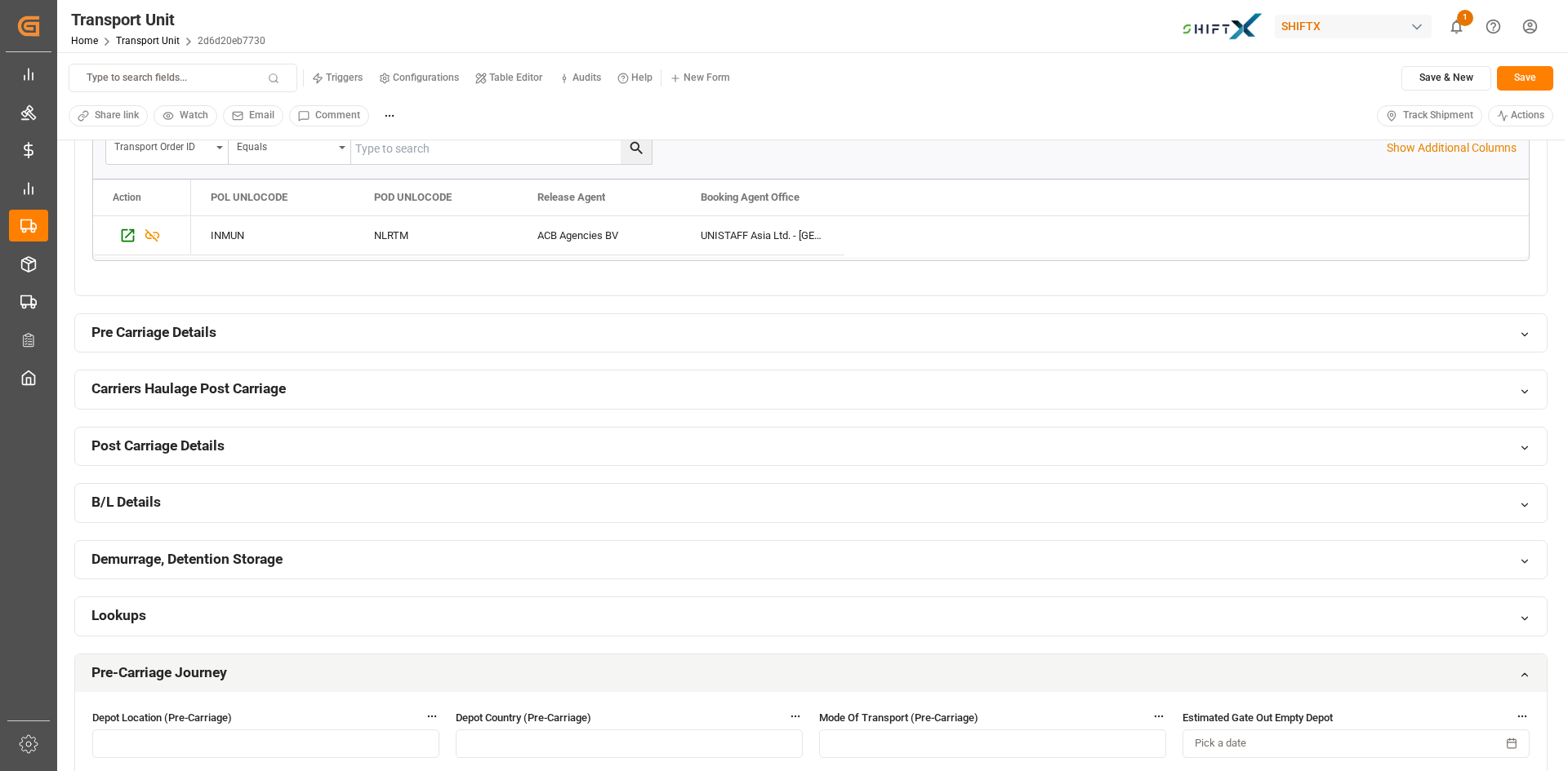
scroll to position [489, 0]
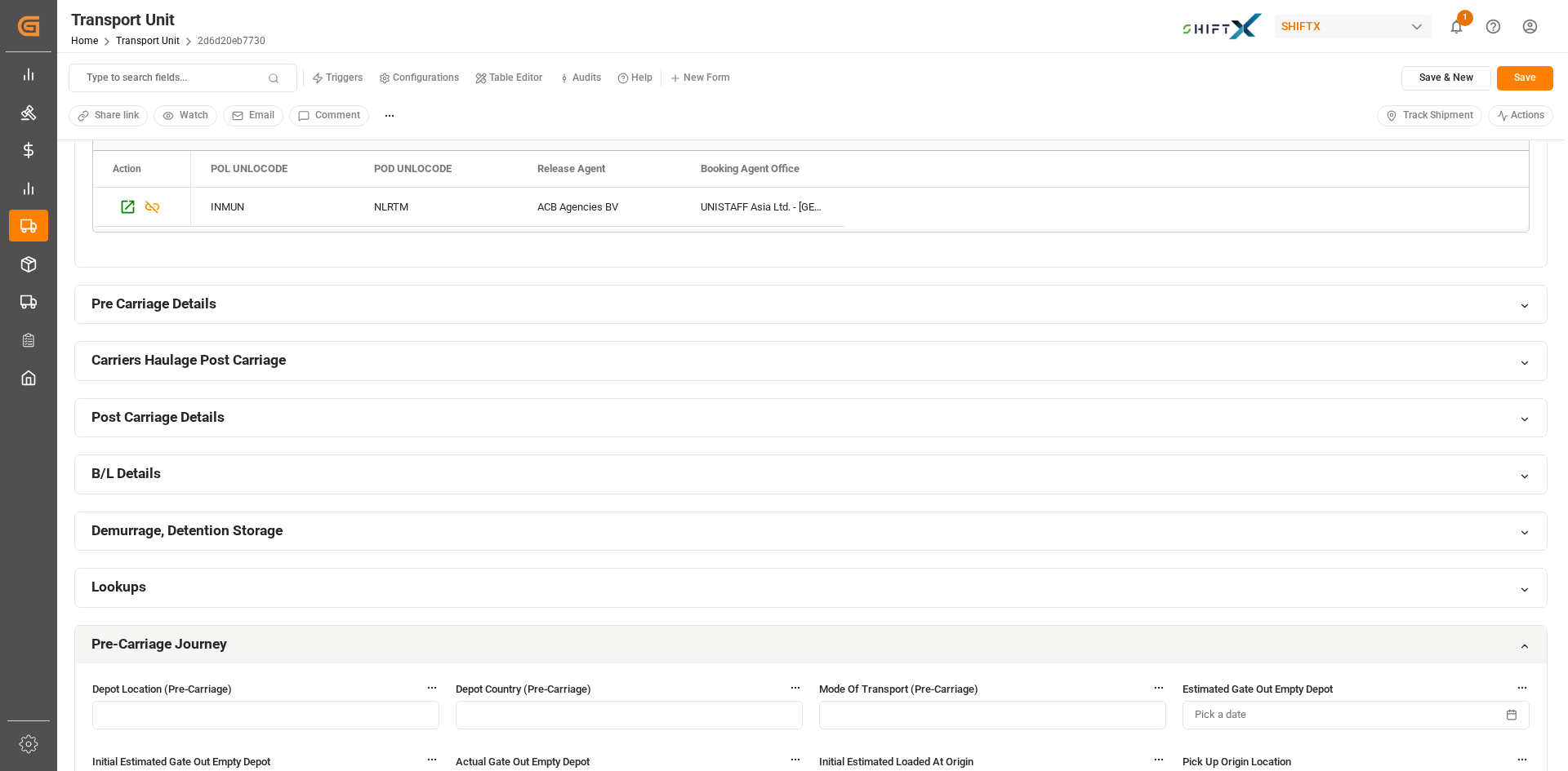
click at [217, 479] on div "B/L Details" at bounding box center [811, 474] width 1472 height 38
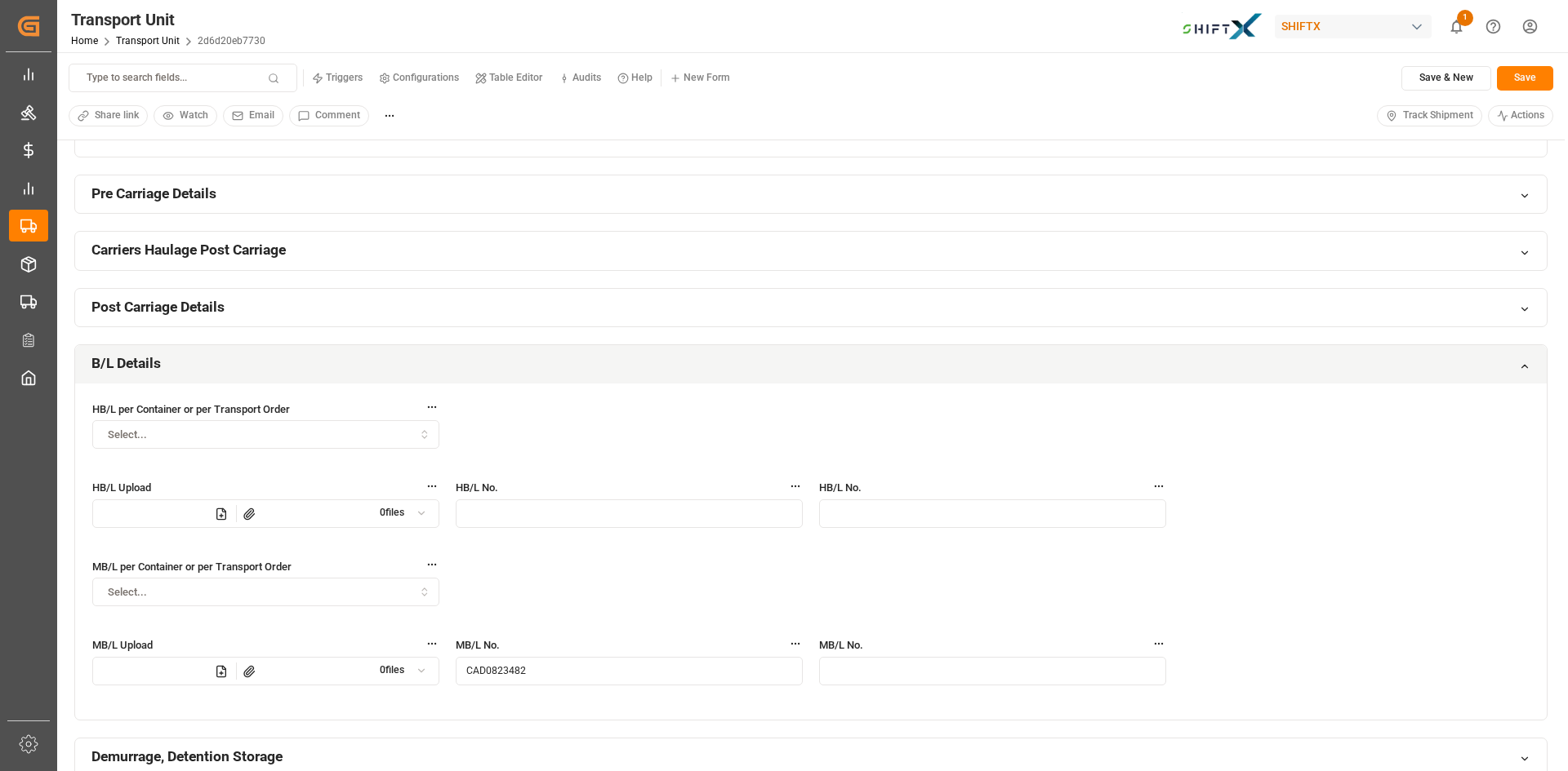
scroll to position [571, 0]
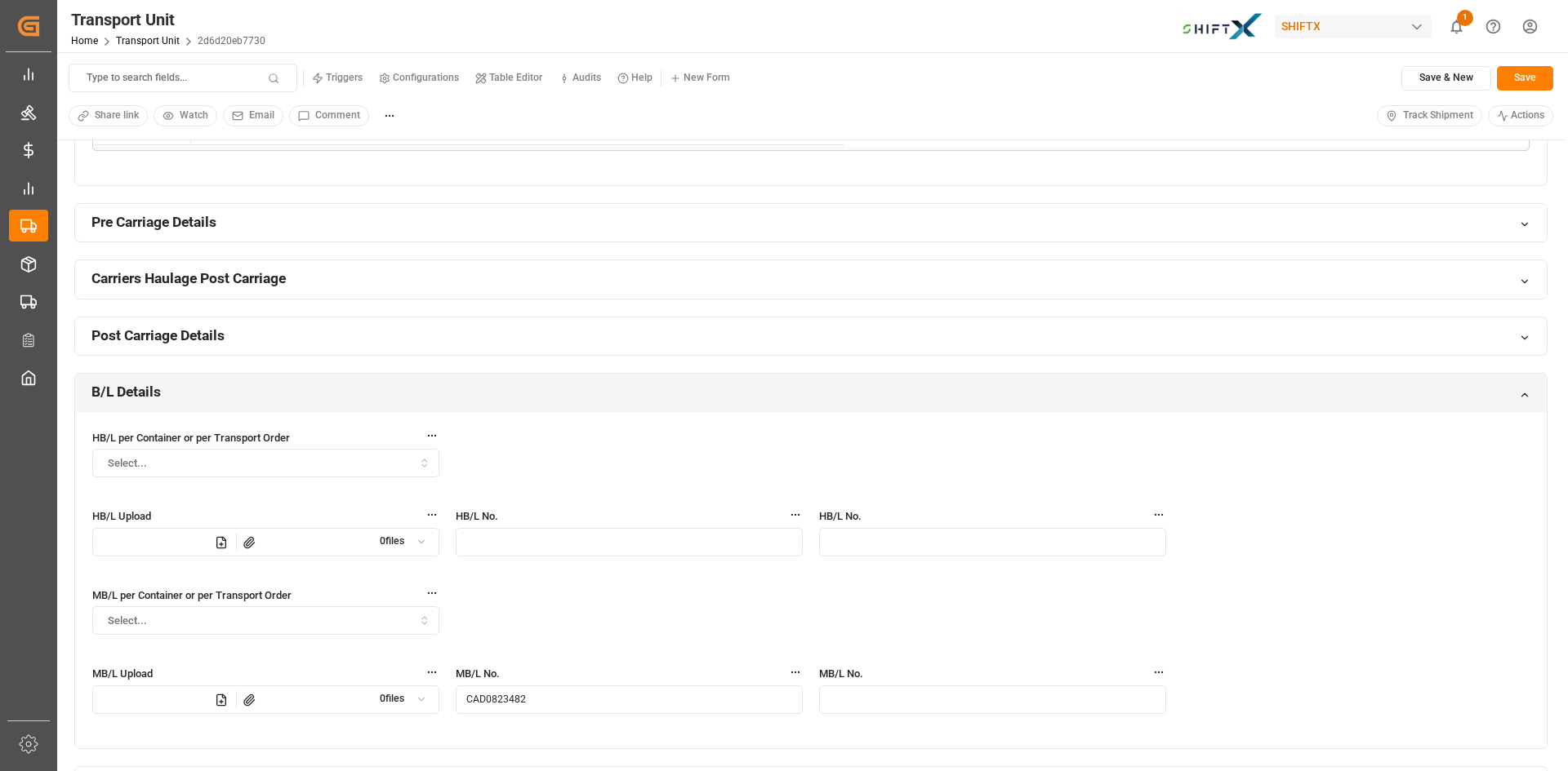
click at [346, 391] on div "B/L Details" at bounding box center [811, 392] width 1472 height 38
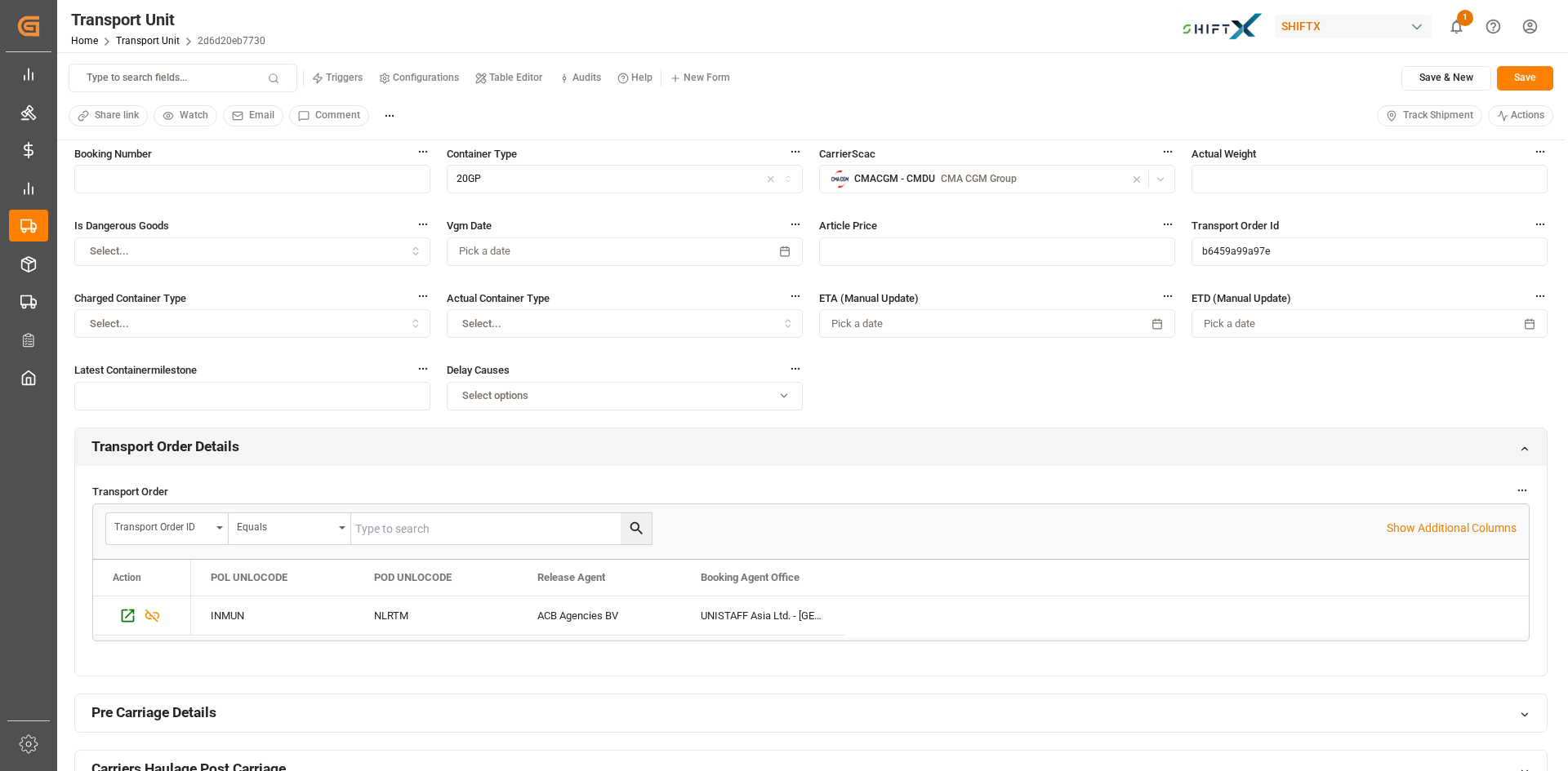
scroll to position [0, 0]
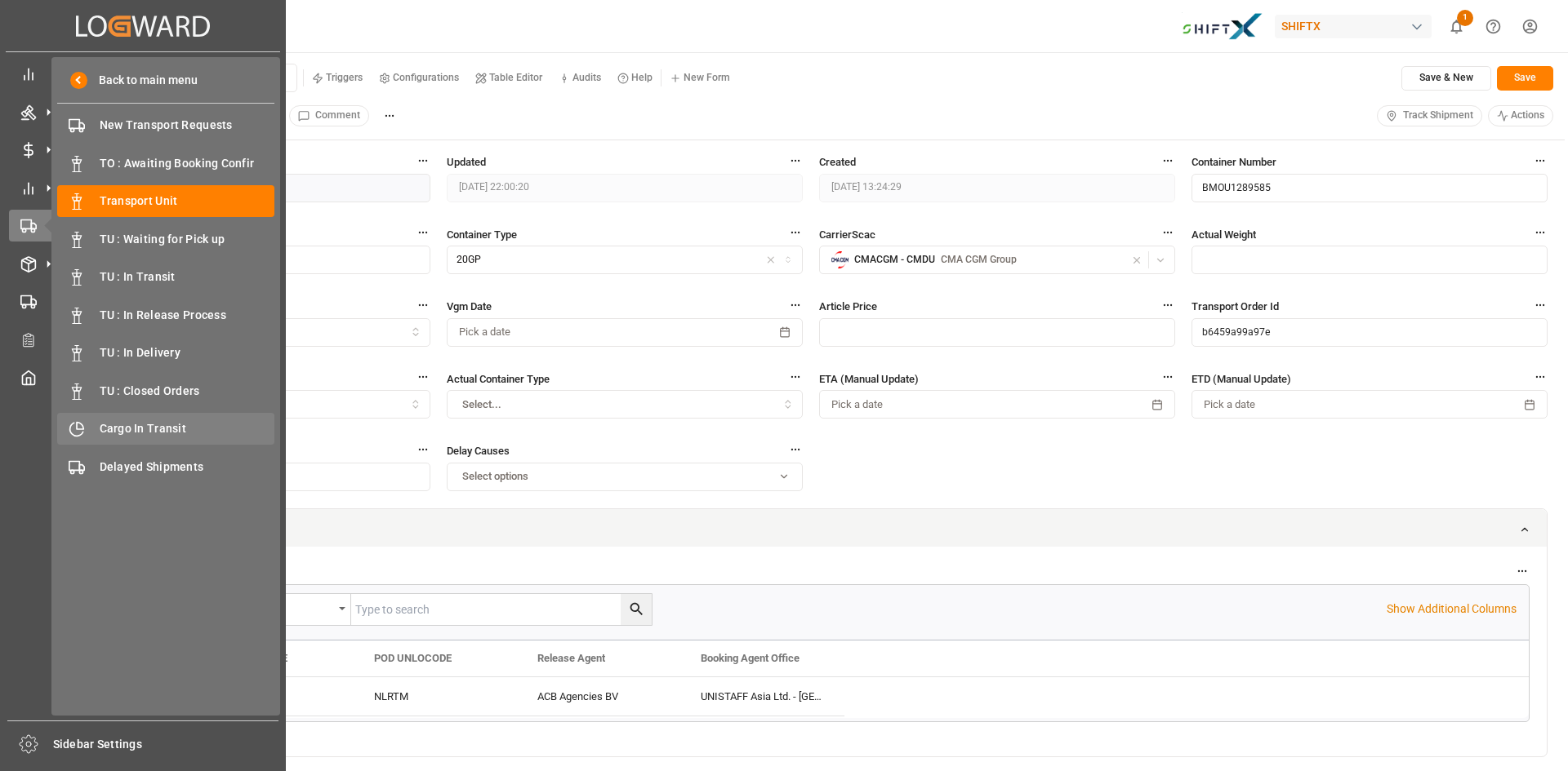
click at [116, 423] on span "Cargo In Transit" at bounding box center [188, 429] width 176 height 17
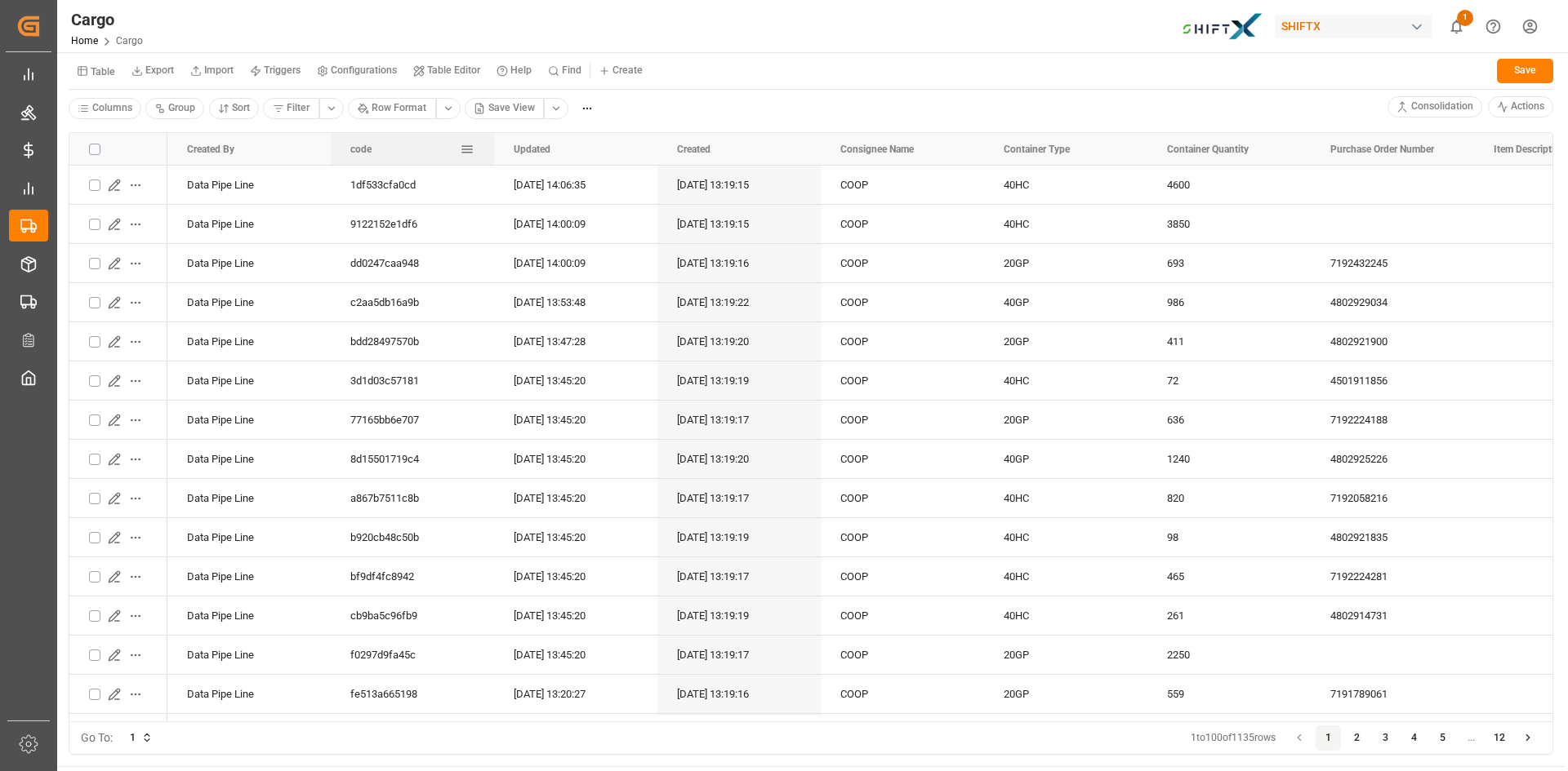
drag, startPoint x: 430, startPoint y: 148, endPoint x: 456, endPoint y: 145, distance: 26.2
click at [480, 146] on div "code" at bounding box center [412, 149] width 163 height 33
drag, startPoint x: 464, startPoint y: 150, endPoint x: 429, endPoint y: 150, distance: 35.0
click at [429, 150] on div "code" at bounding box center [412, 149] width 124 height 33
drag, startPoint x: 462, startPoint y: 150, endPoint x: 372, endPoint y: 150, distance: 90.0
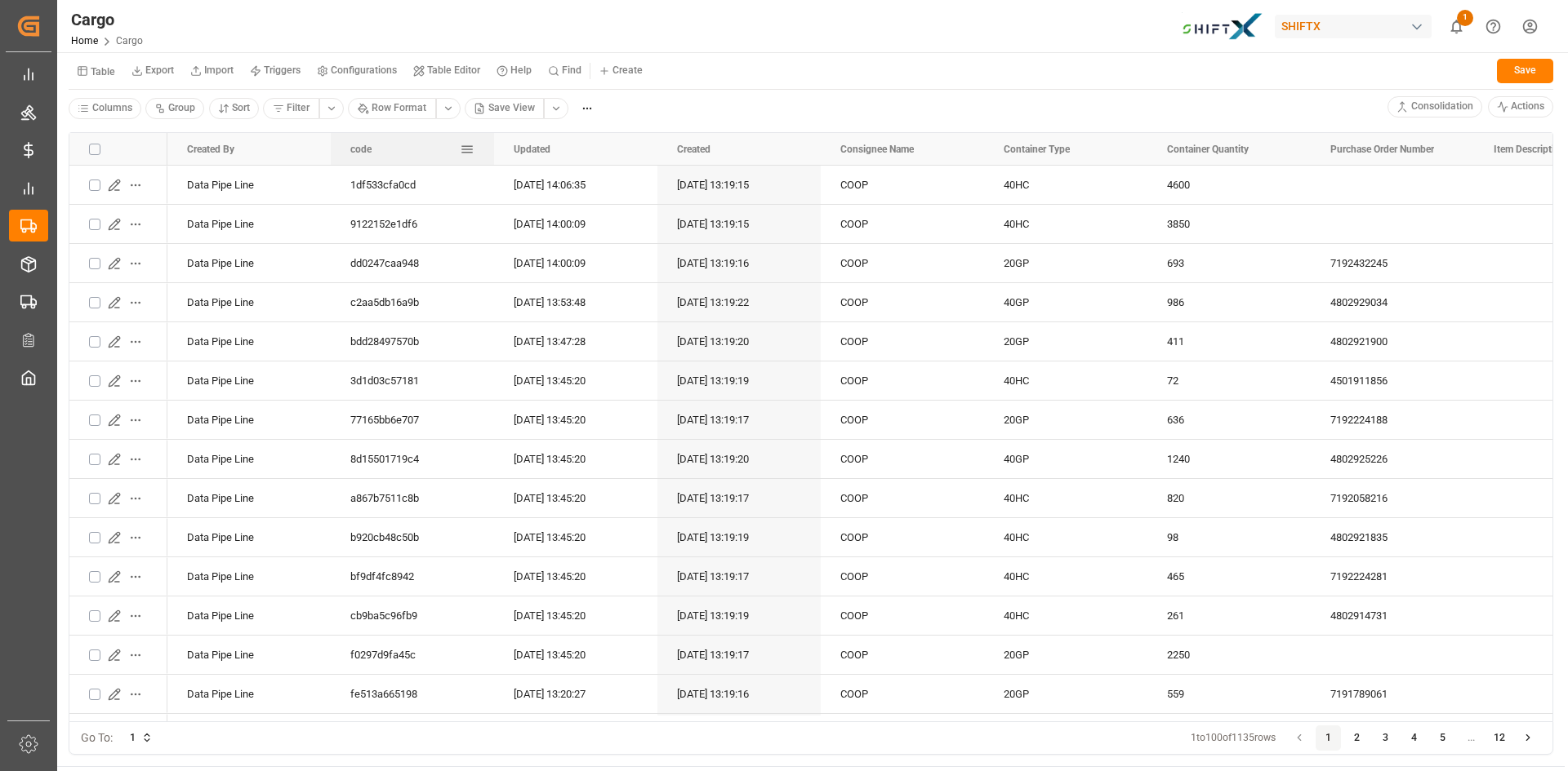
click at [372, 150] on div "code" at bounding box center [412, 149] width 124 height 33
click at [556, 107] on html "Created by potrace 1.15, written by Peter Selinger 2001-2017 Created by potrace…" at bounding box center [784, 386] width 1568 height 771
click at [602, 232] on div "BCO View" at bounding box center [605, 228] width 94 height 23
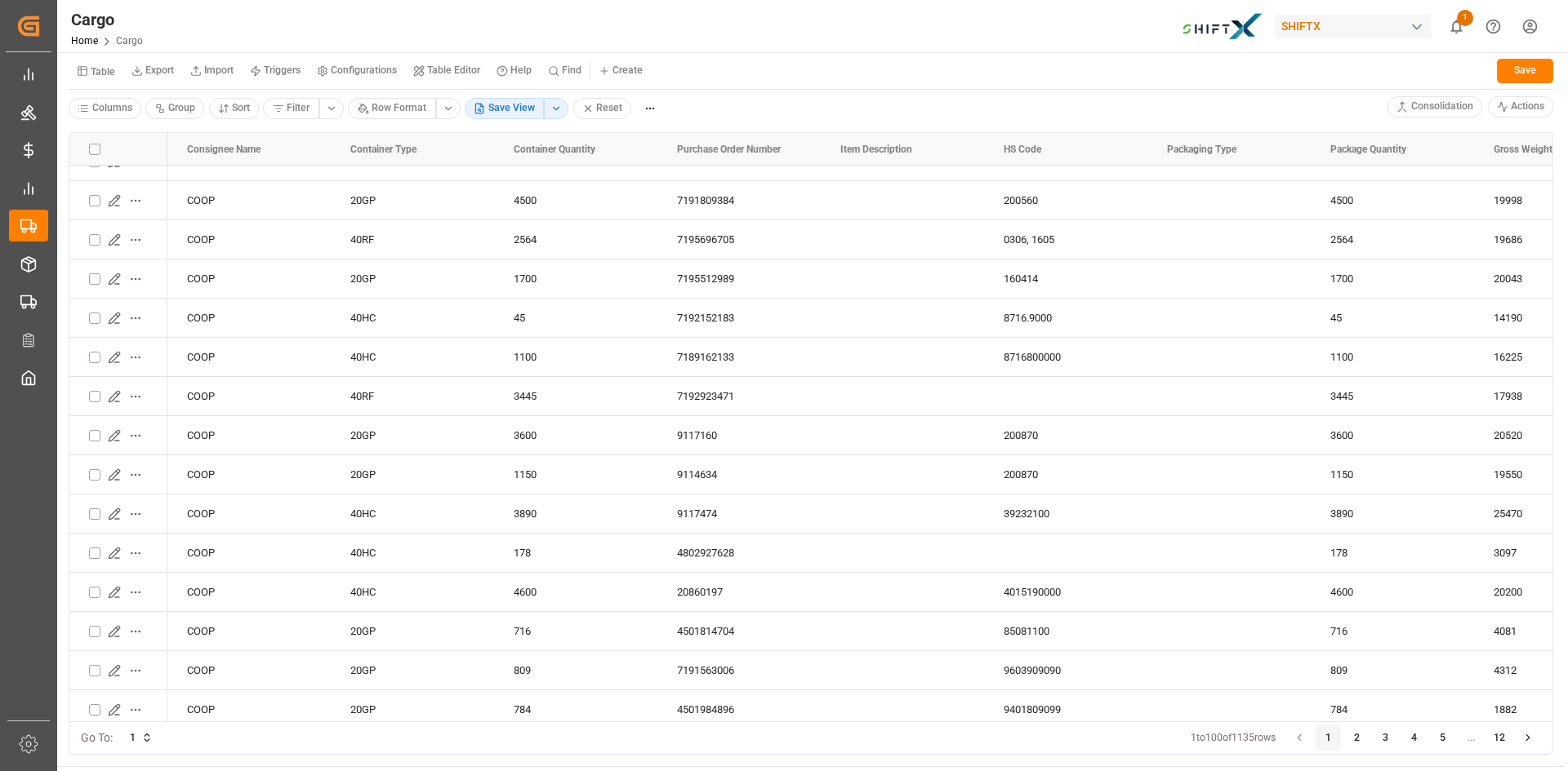
scroll to position [735, 0]
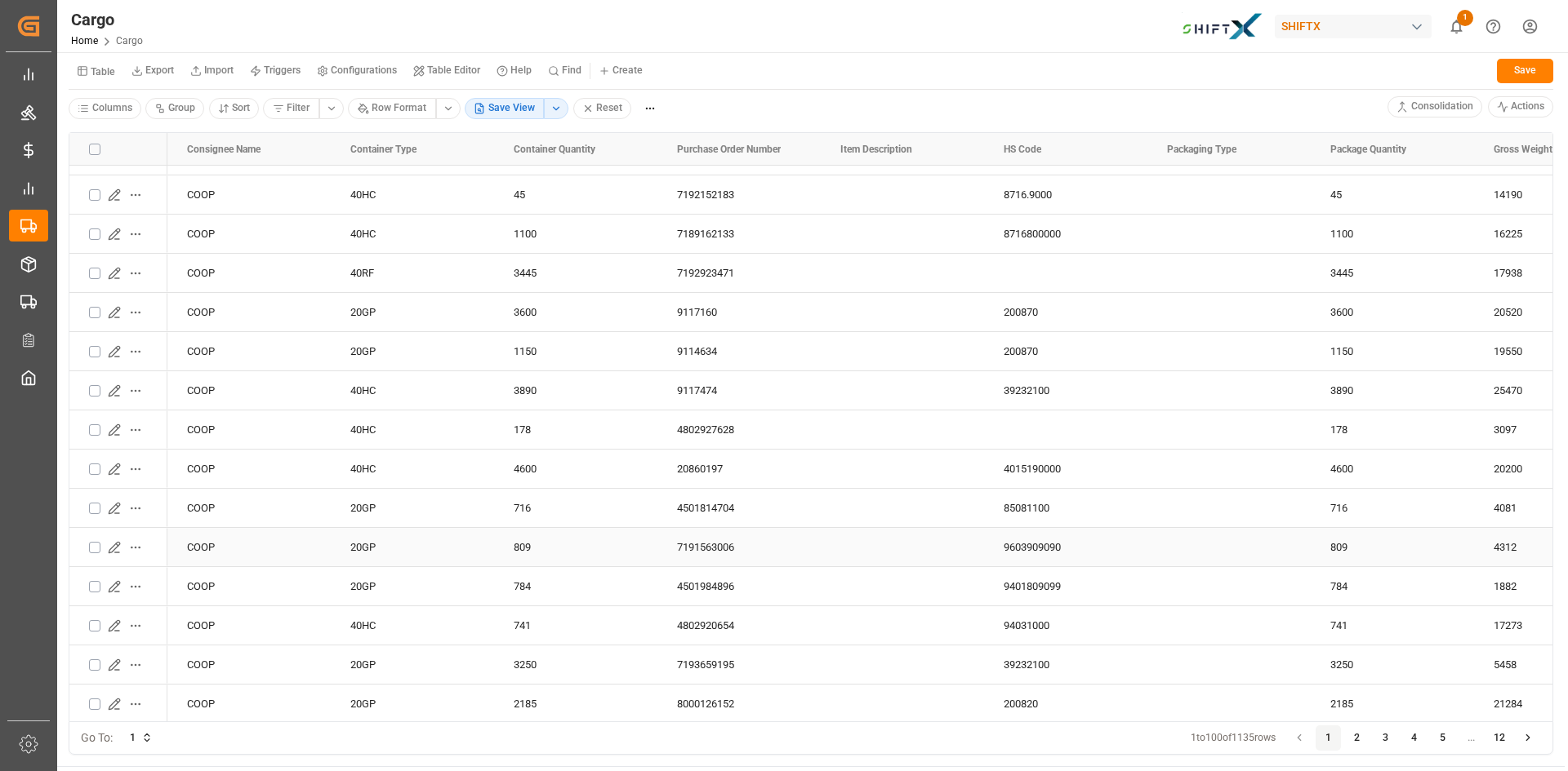
click at [112, 550] on icon "Press SPACE to select this row." at bounding box center [113, 547] width 13 height 13
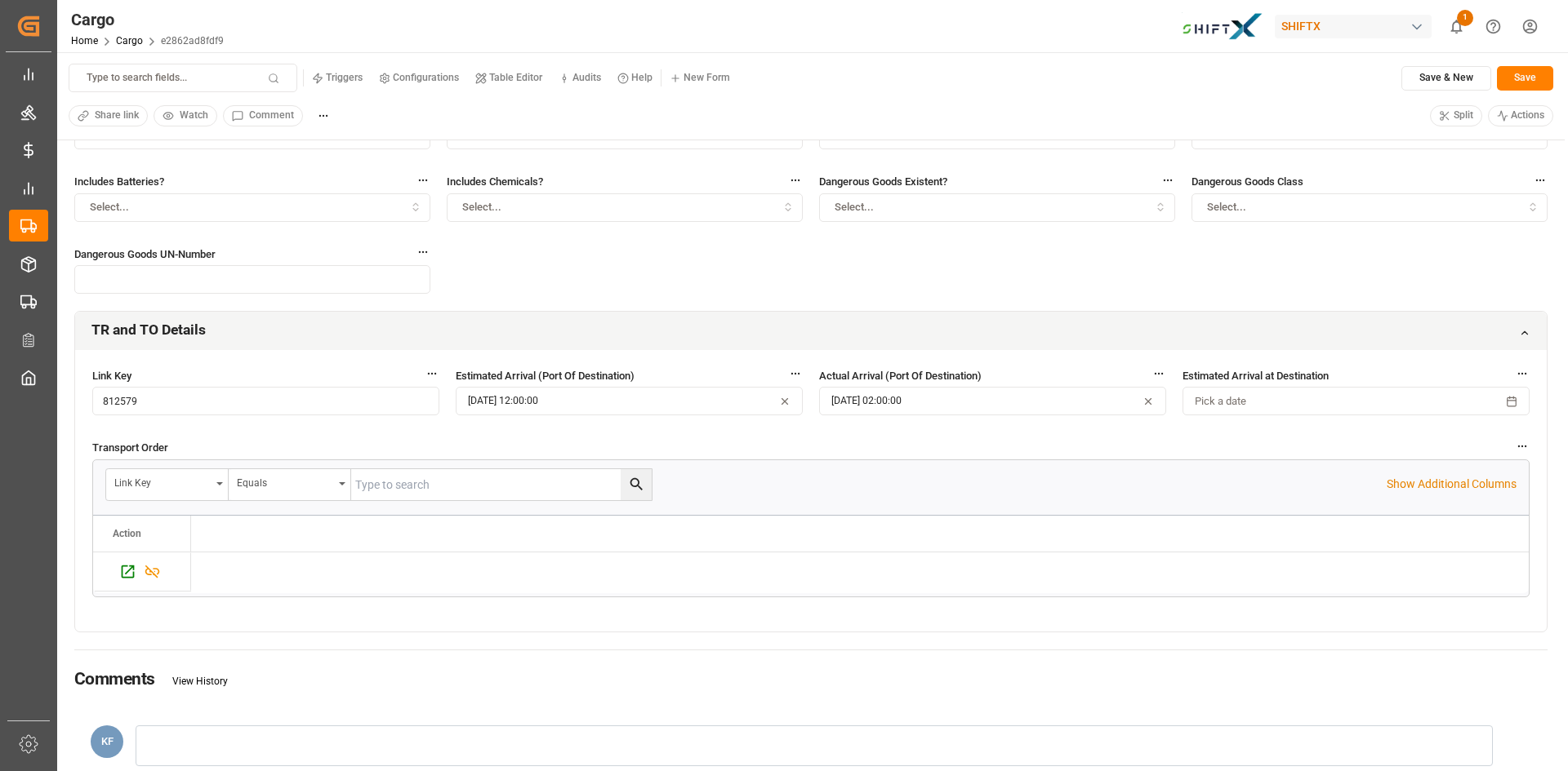
scroll to position [326, 0]
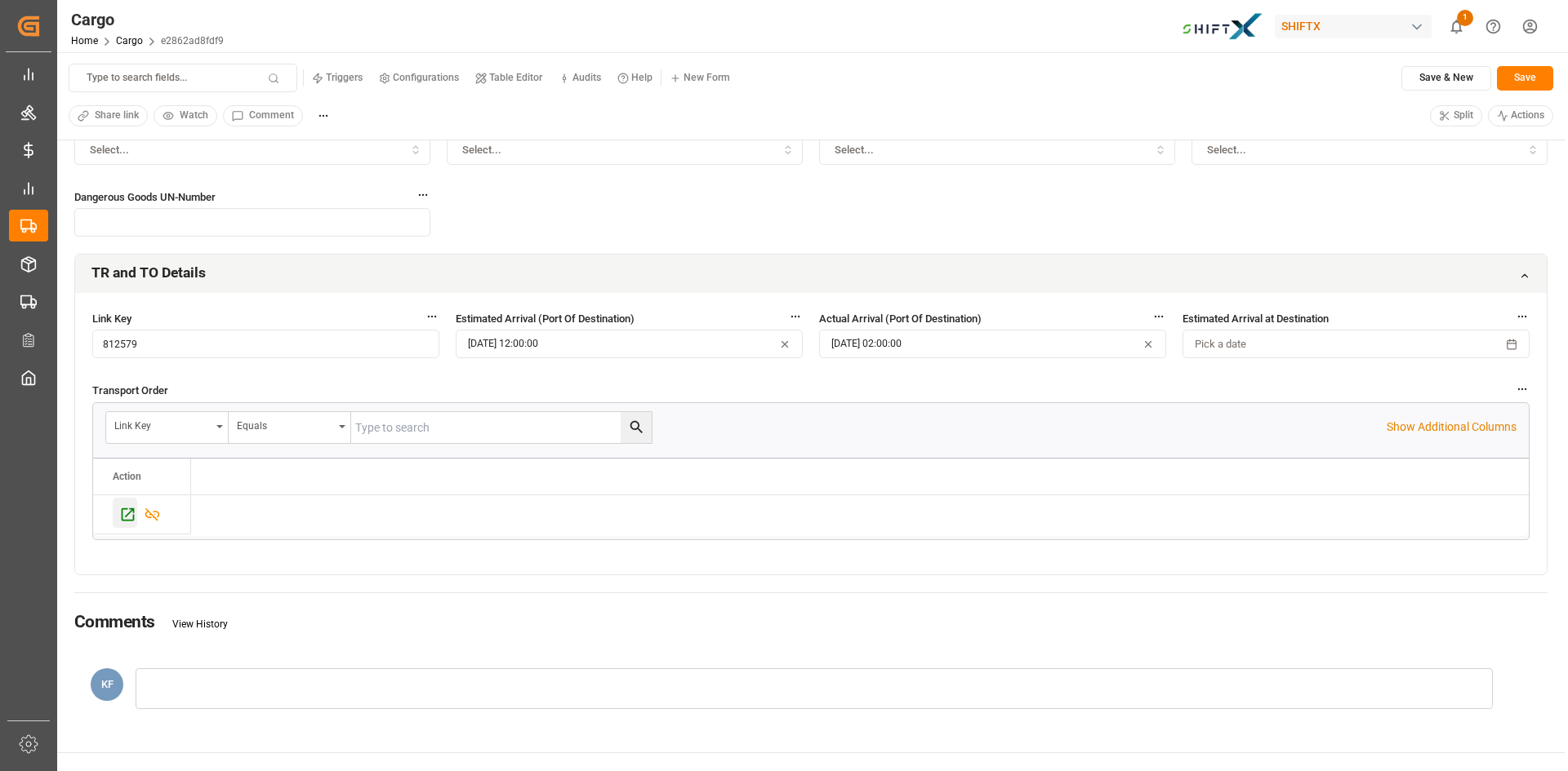
click at [130, 510] on icon "Press SPACE to select this row." at bounding box center [128, 515] width 17 height 17
click at [1524, 25] on html "Created by potrace 1.15, written by Peter Selinger 2001-2017 Created by potrace…" at bounding box center [784, 386] width 1568 height 771
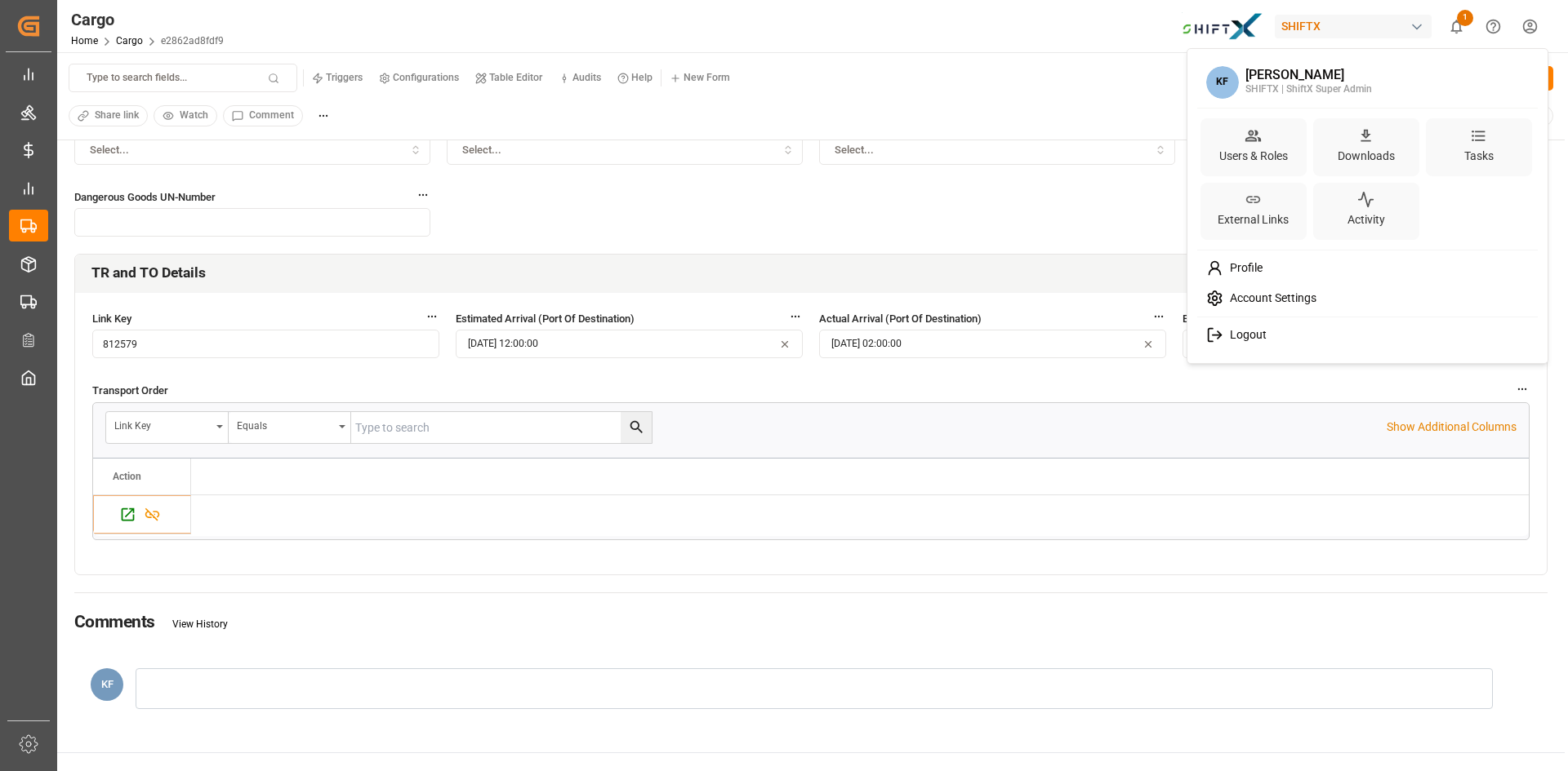
click at [1234, 339] on span "Logout" at bounding box center [1244, 335] width 43 height 14
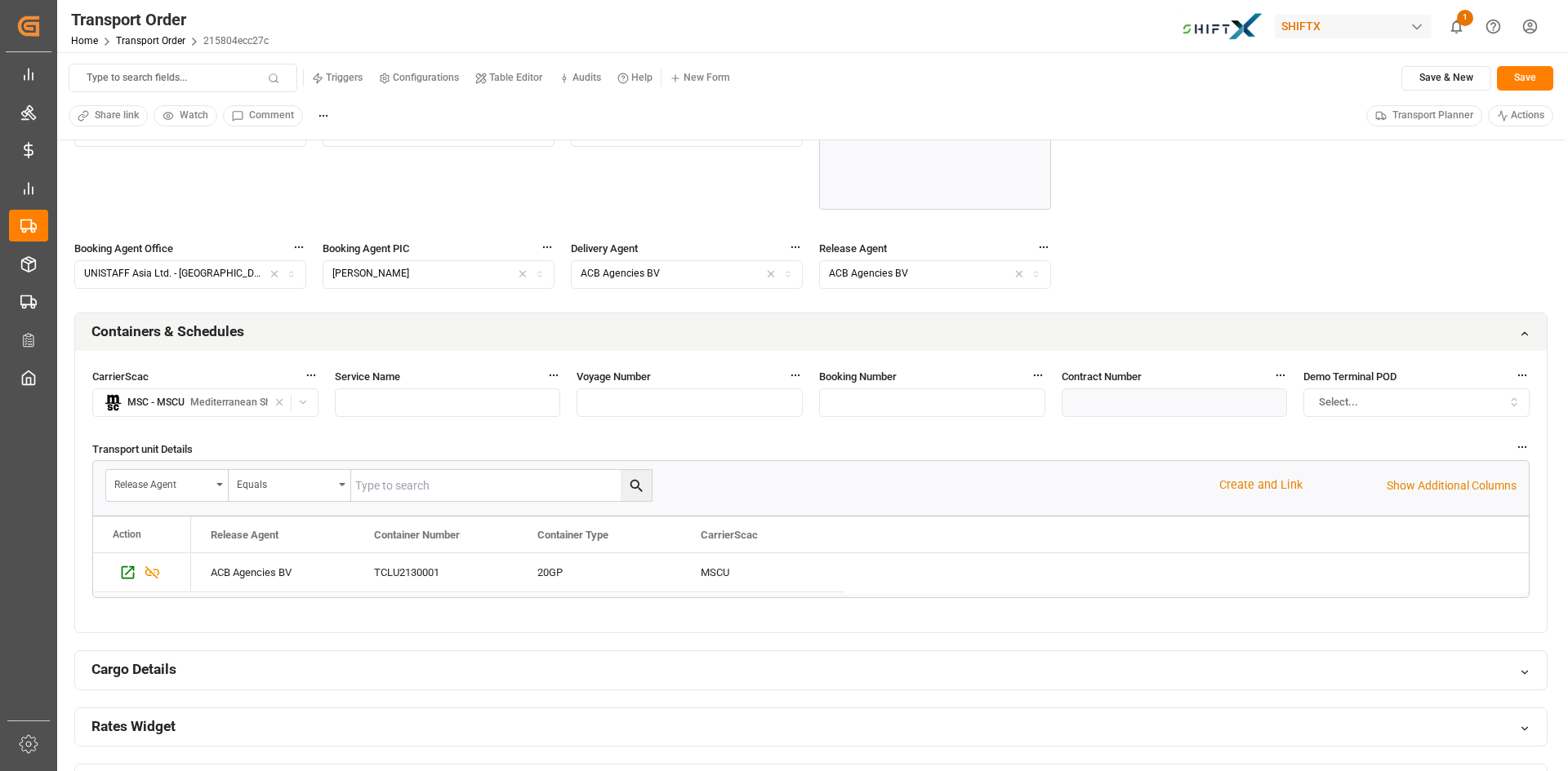
scroll to position [653, 0]
click at [129, 573] on icon "Press SPACE to select this row." at bounding box center [128, 571] width 17 height 17
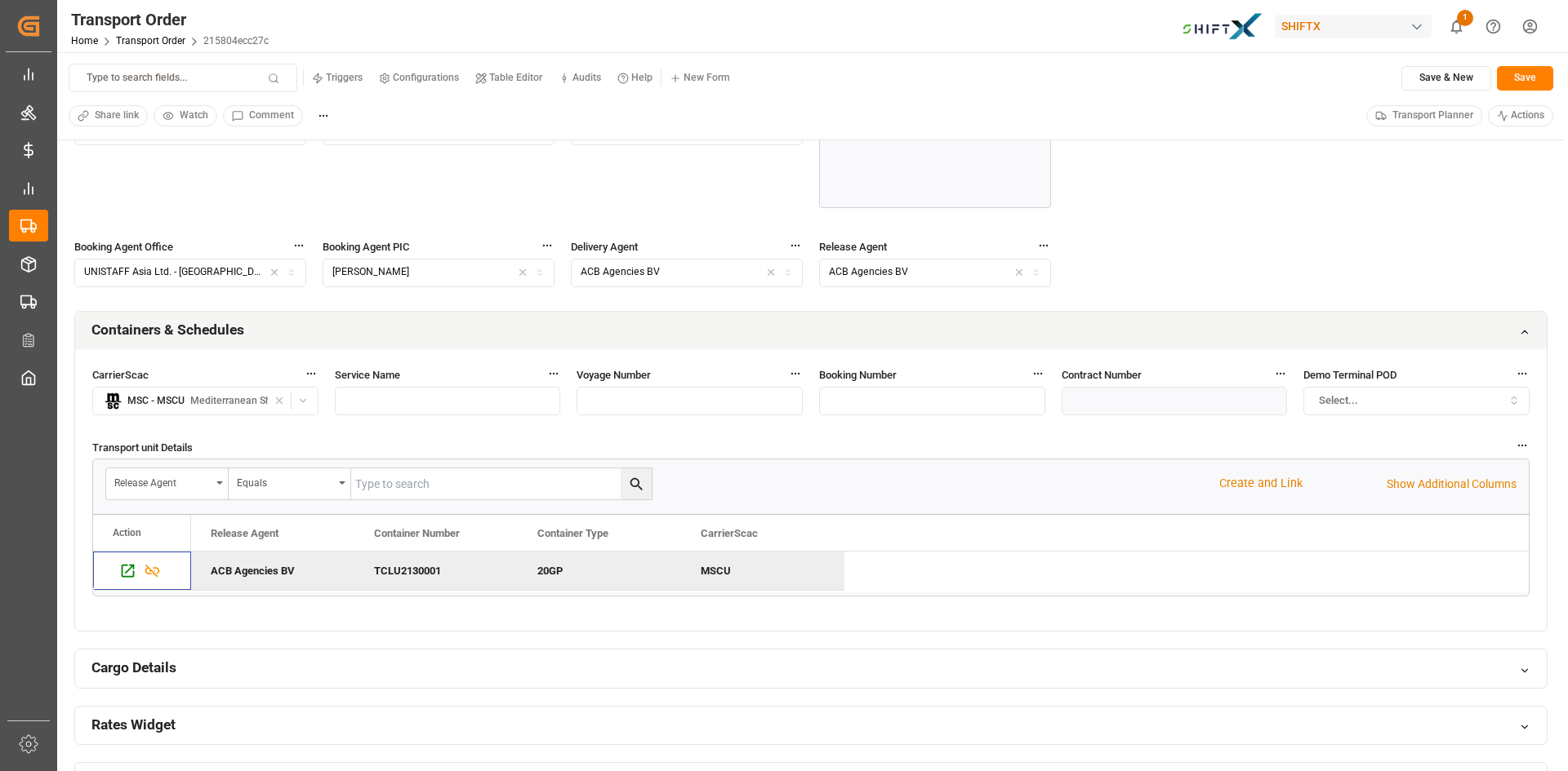
click at [1534, 25] on html "Created by potrace 1.15, written by Peter Selinger 2001-2017 Created by potrace…" at bounding box center [784, 386] width 1568 height 771
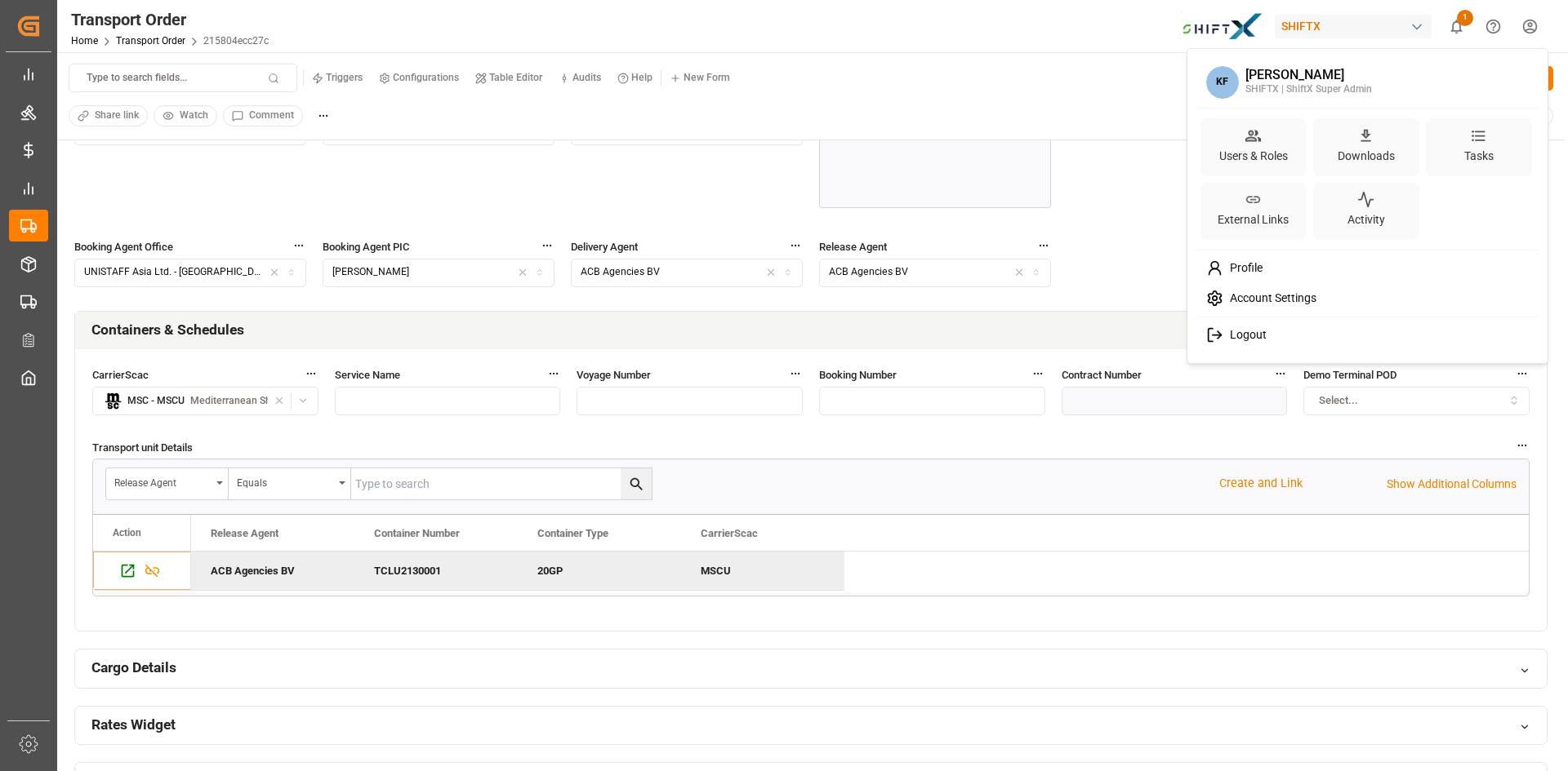
click at [1236, 335] on span "Logout" at bounding box center [1244, 335] width 43 height 14
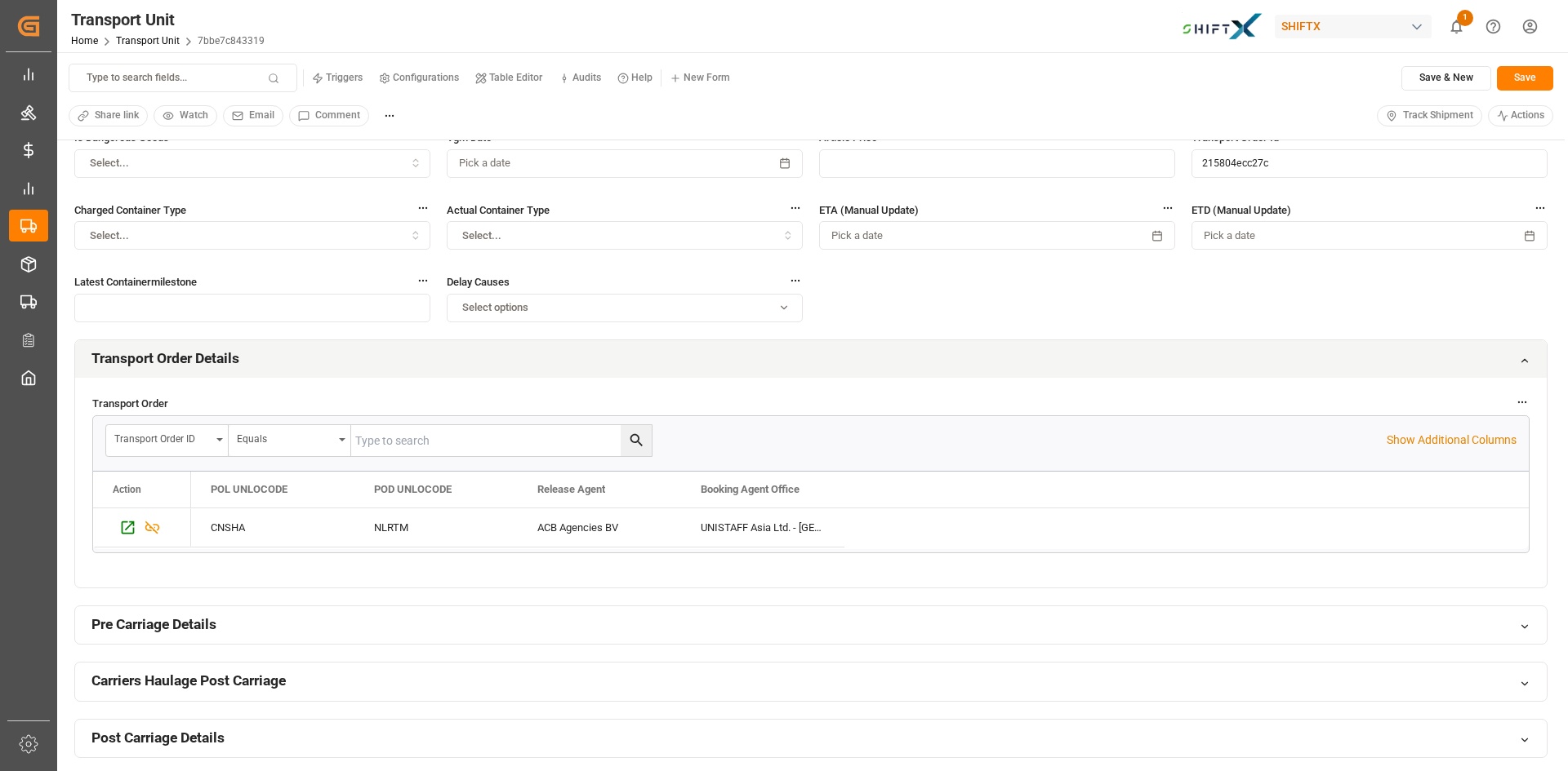
scroll to position [163, 0]
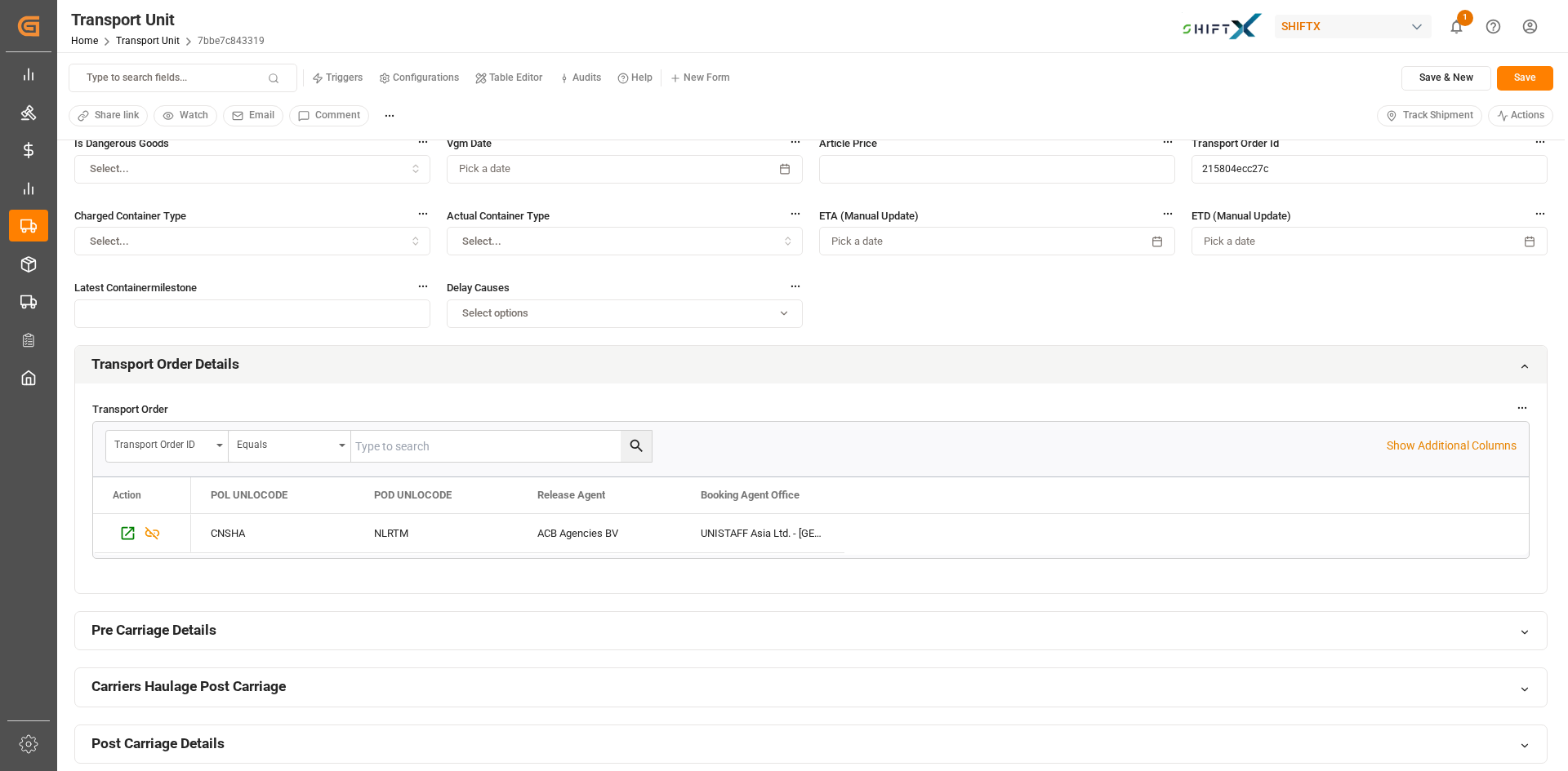
click at [1439, 115] on span "Track Shipment" at bounding box center [1438, 115] width 70 height 14
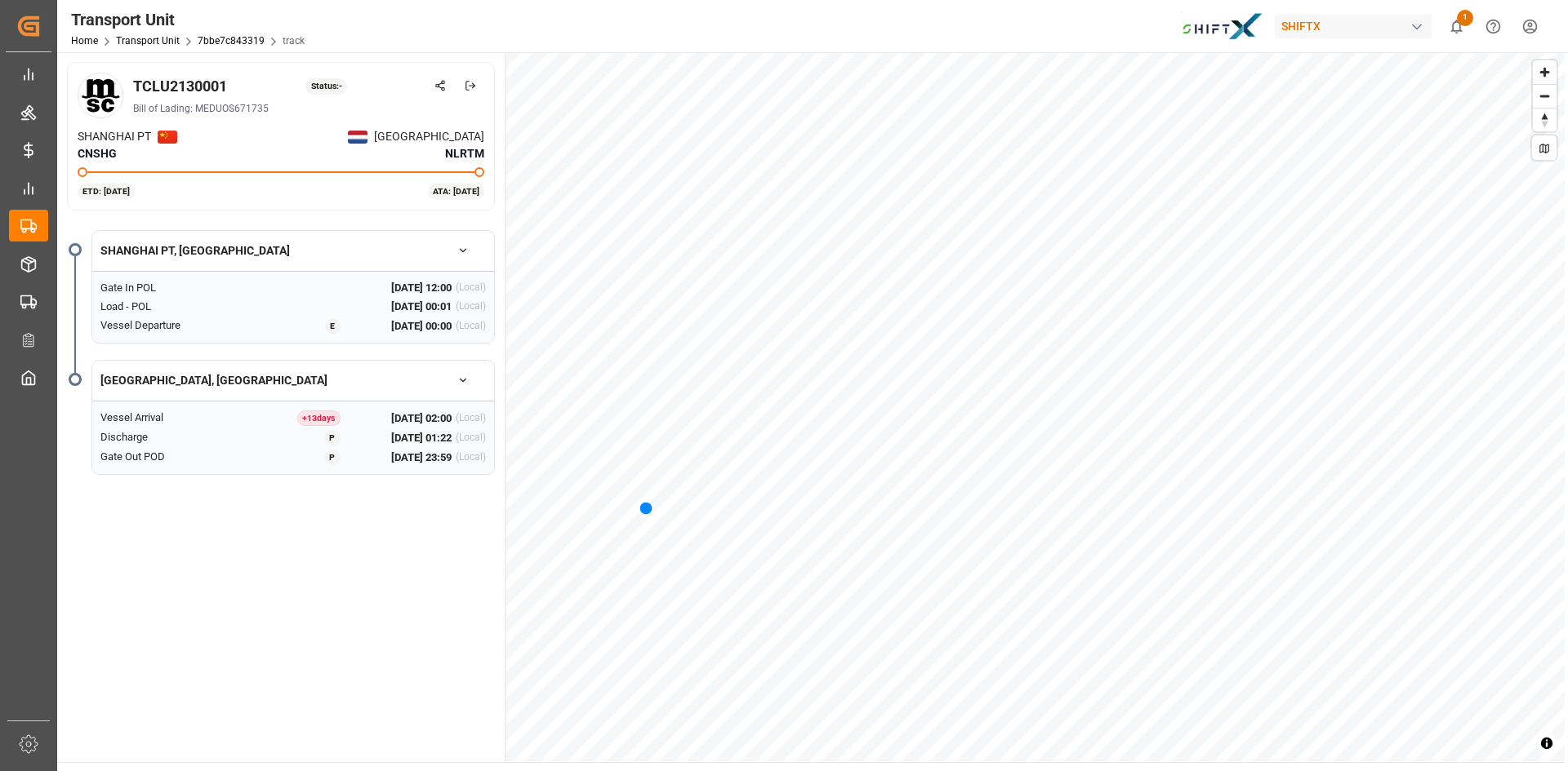
click at [466, 384] on icon "button" at bounding box center [463, 380] width 12 height 12
click at [466, 419] on icon at bounding box center [467, 418] width 12 height 12
click at [458, 383] on icon "button" at bounding box center [463, 380] width 12 height 12
click at [1528, 32] on html "Created by potrace 1.15, written by [PERSON_NAME] [DATE]-[DATE] Created by potr…" at bounding box center [784, 386] width 1568 height 771
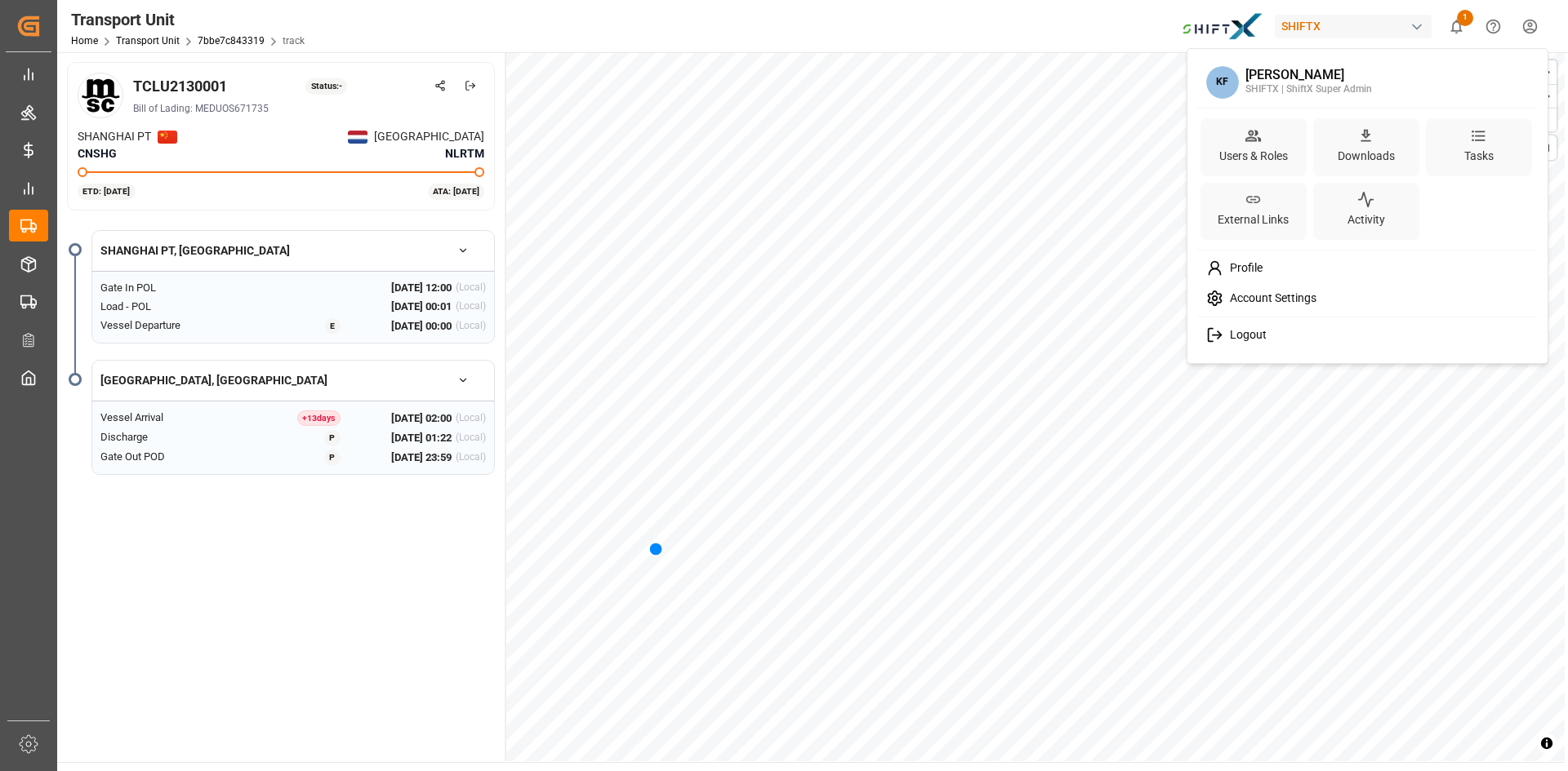
click at [1222, 327] on icon at bounding box center [1214, 335] width 17 height 17
